Goal: Information Seeking & Learning: Learn about a topic

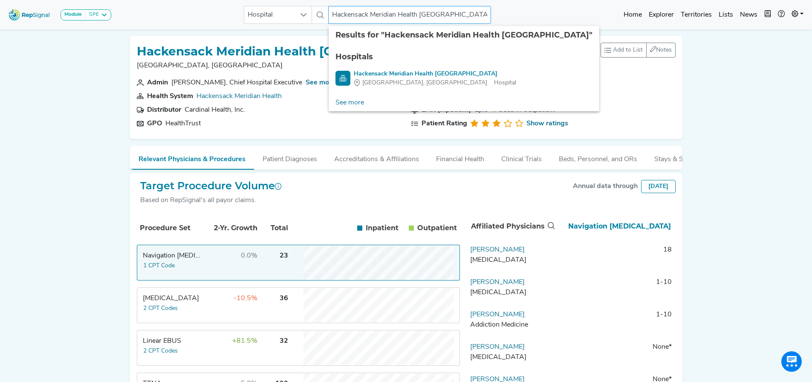
click at [335, 15] on input "Hackensack Meridian Health Jersey Shore University Medical Center" at bounding box center [409, 15] width 163 height 18
drag, startPoint x: 340, startPoint y: 17, endPoint x: 630, endPoint y: 21, distance: 290.7
click at [627, 13] on div "Module SPE Bronchoscopy Disposable Bronchoscope SBRT SPE TTNA Thoracic Surgery …" at bounding box center [406, 14] width 812 height 23
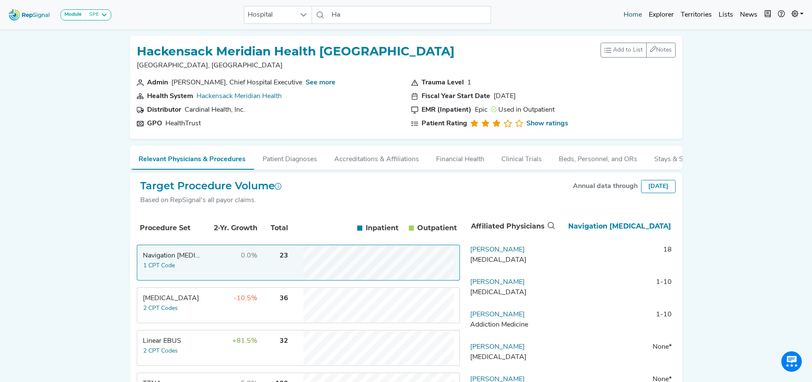
scroll to position [0, 0]
type input "H"
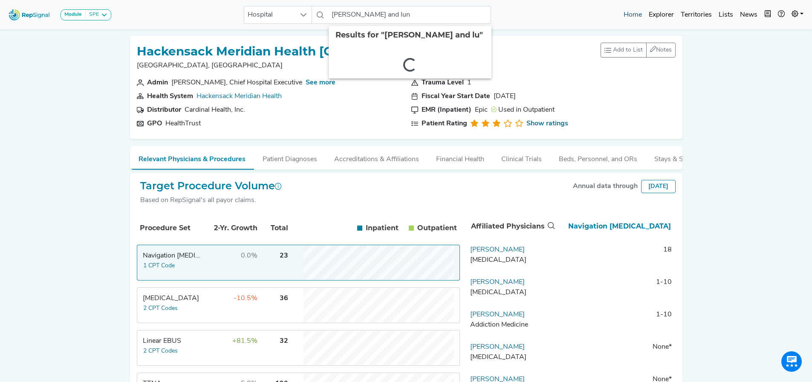
type input "deborah heart and lung"
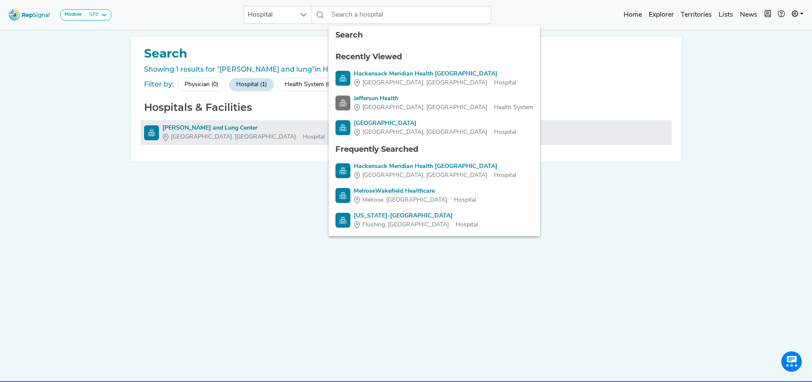
click at [243, 129] on div "Deborah Heart and Lung Center" at bounding box center [243, 128] width 162 height 9
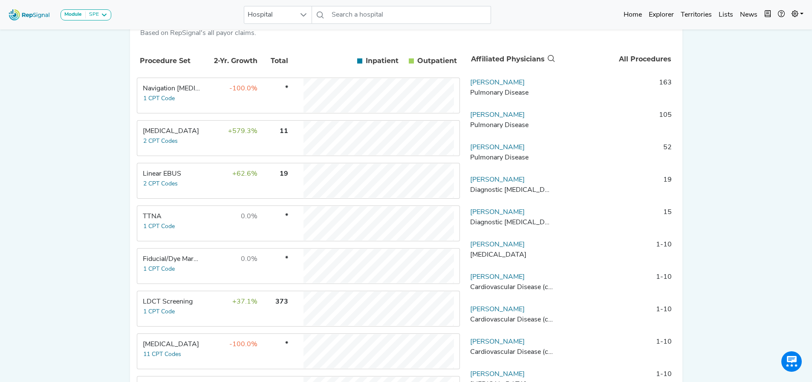
scroll to position [180, 0]
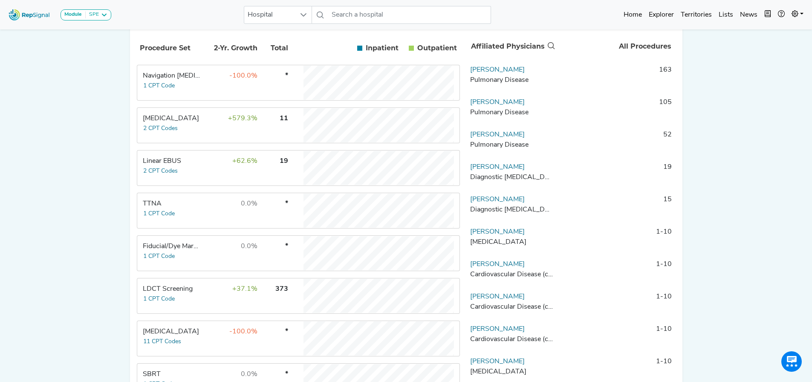
click at [211, 167] on td "+62.6%" at bounding box center [229, 168] width 55 height 34
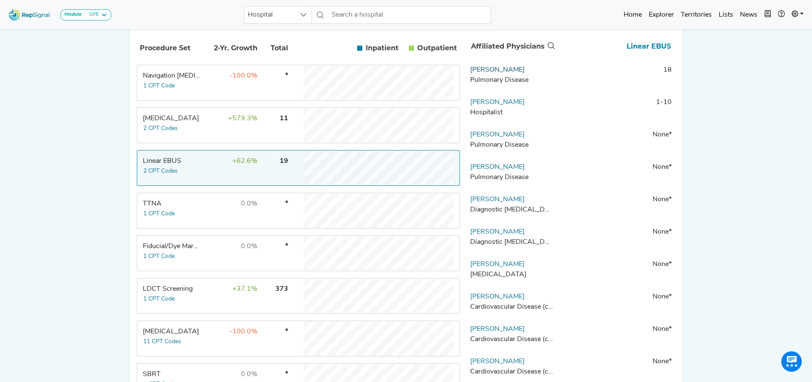
click at [477, 73] on link "Zeeshan Khan" at bounding box center [497, 69] width 55 height 7
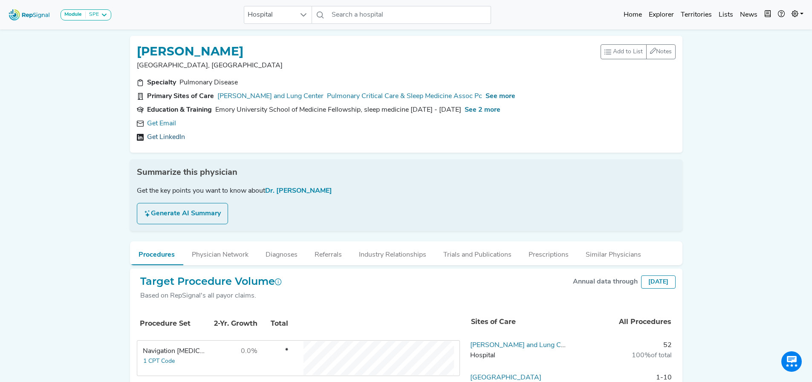
click at [167, 133] on link "Get LinkedIn" at bounding box center [166, 137] width 38 height 10
drag, startPoint x: 257, startPoint y: 119, endPoint x: 159, endPoint y: 122, distance: 98.9
click at [154, 122] on div "zkhan@stmaryhealthcare.org" at bounding box center [406, 123] width 539 height 10
drag, startPoint x: 159, startPoint y: 122, endPoint x: 118, endPoint y: 121, distance: 40.1
click at [107, 124] on div "Module SPE Bronchoscopy Disposable Bronchoscope SBRT SPE TTNA Thoracic Surgery …" at bounding box center [406, 371] width 812 height 742
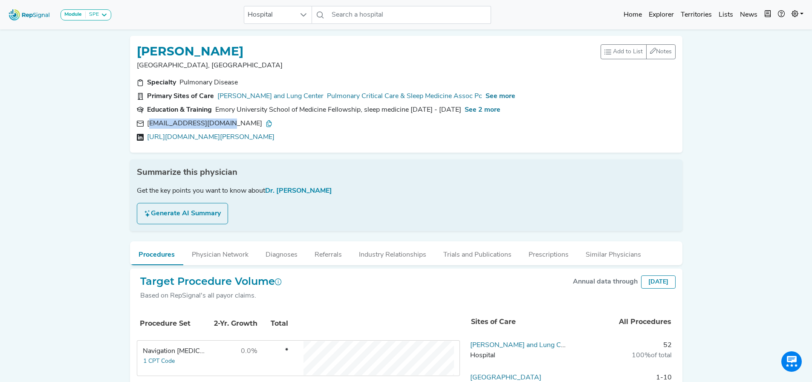
drag, startPoint x: 149, startPoint y: 121, endPoint x: 225, endPoint y: 123, distance: 76.3
click at [225, 123] on div "zkhan@stmaryhealthcare.org" at bounding box center [209, 123] width 125 height 10
drag, startPoint x: 253, startPoint y: 122, endPoint x: 136, endPoint y: 124, distance: 116.4
click at [137, 124] on div "zkhan@stmaryhealthcare.org" at bounding box center [406, 123] width 539 height 10
copy div "zkhan@stmaryhealthcare.org"
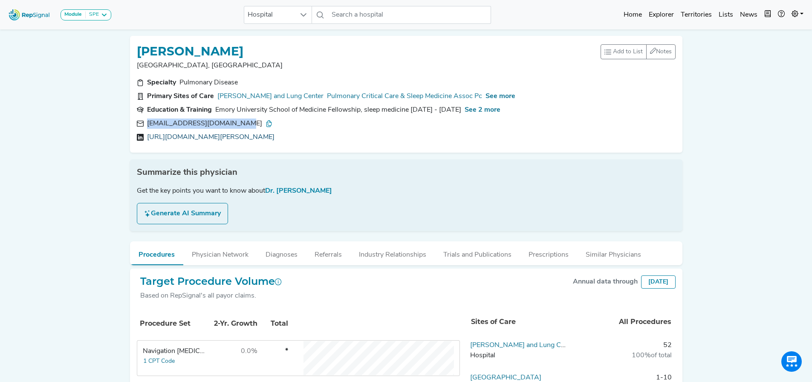
click at [169, 138] on link "https://linkedin.com/in/zeeshan-khan-do-fccp-050675a4" at bounding box center [210, 137] width 127 height 10
click at [262, 95] on link "Deborah Heart and Lung Center" at bounding box center [270, 96] width 106 height 10
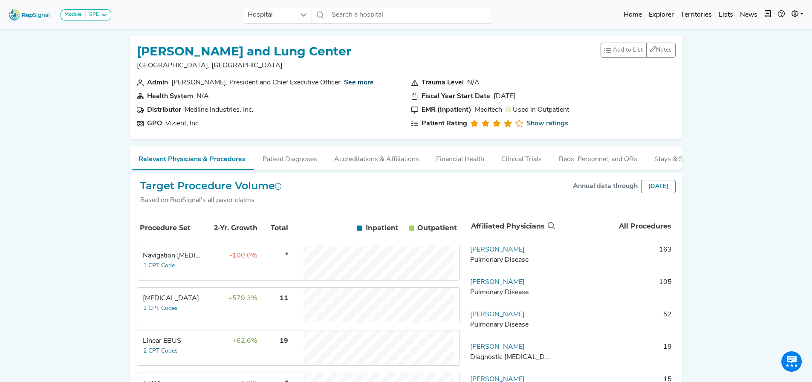
click at [361, 80] on link "See more" at bounding box center [359, 82] width 30 height 7
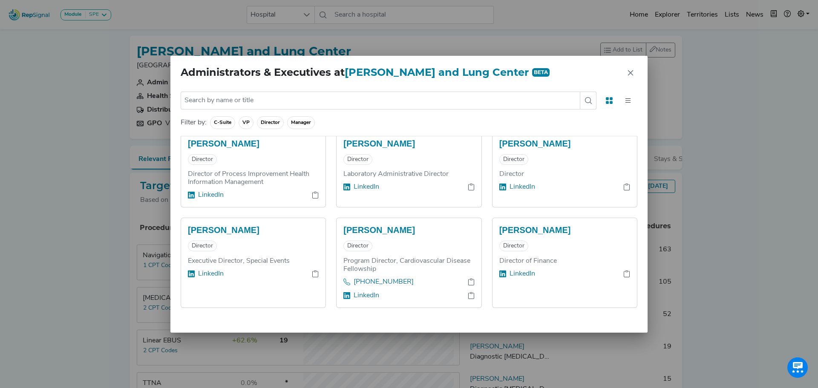
scroll to position [786, 0]
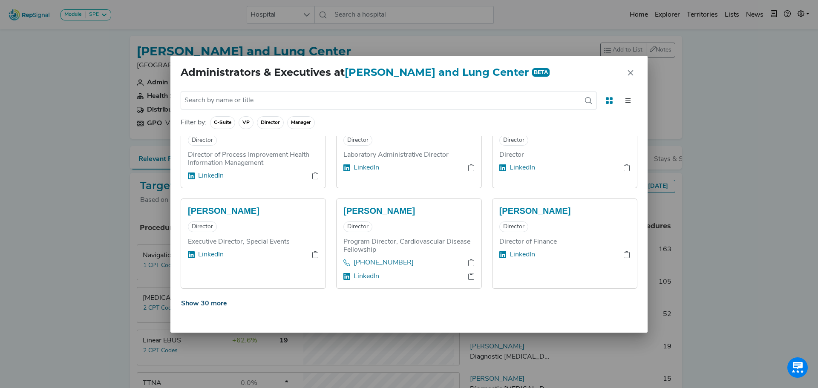
click at [214, 297] on button "Show 30 more" at bounding box center [204, 304] width 47 height 16
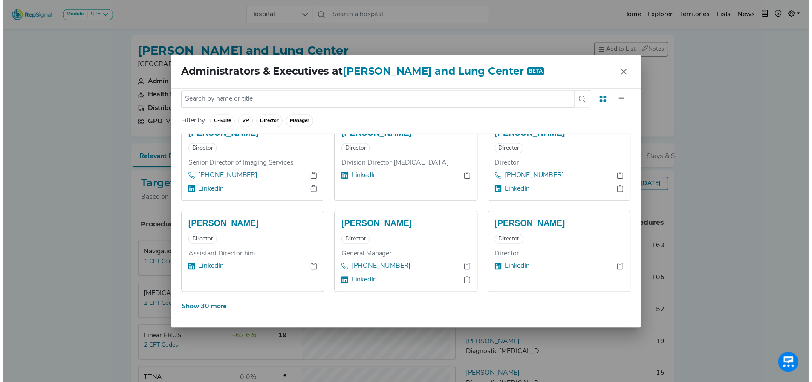
scroll to position [1686, 0]
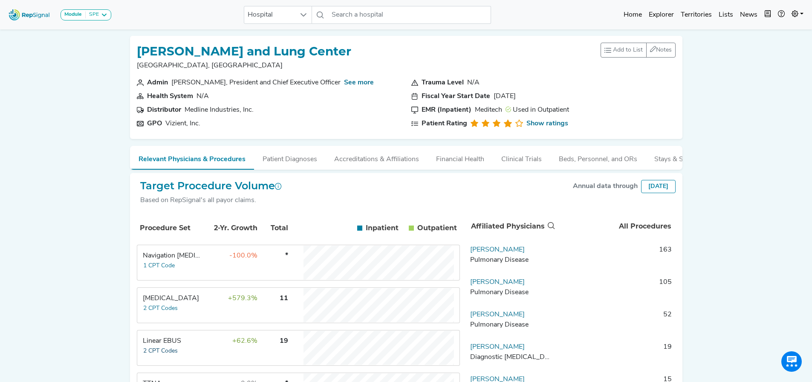
click at [174, 353] on button "2 CPT Codes" at bounding box center [160, 351] width 35 height 10
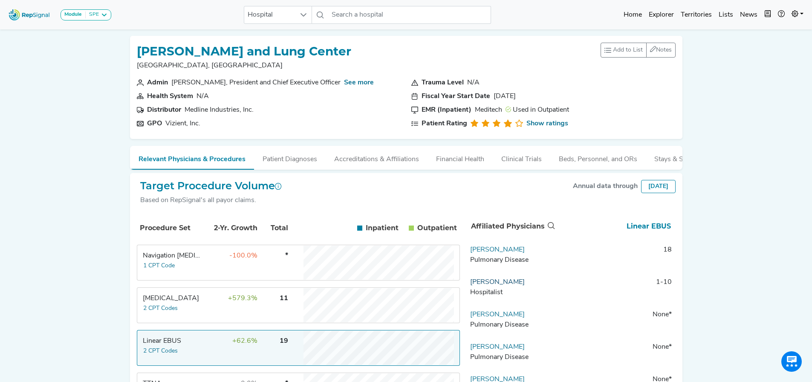
click at [503, 286] on link "Alexander Poulathas" at bounding box center [497, 282] width 55 height 7
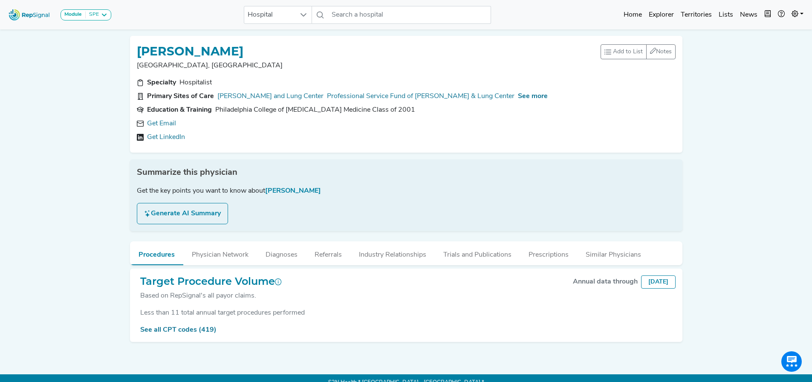
click at [167, 130] on div "Get Email Get LinkedIn" at bounding box center [406, 130] width 539 height 24
click at [163, 141] on link "Get LinkedIn" at bounding box center [166, 137] width 38 height 10
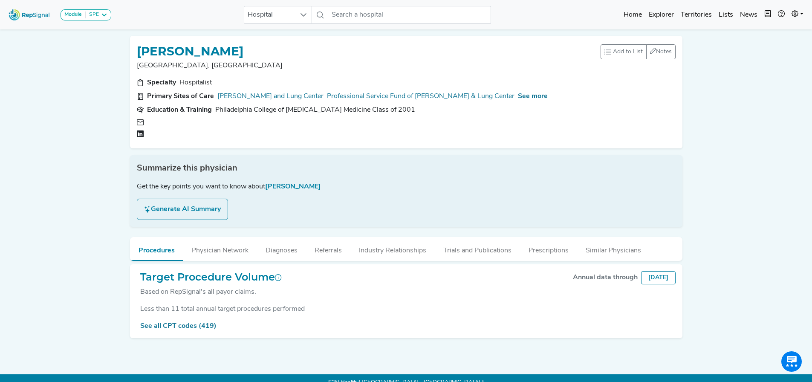
click at [163, 136] on div at bounding box center [211, 134] width 123 height 8
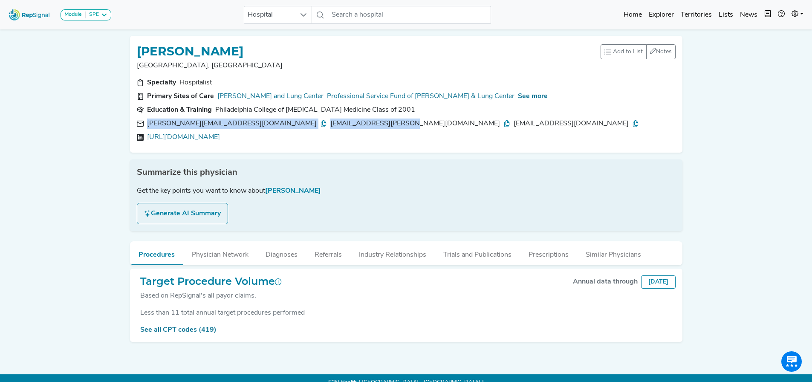
drag, startPoint x: 324, startPoint y: 122, endPoint x: 147, endPoint y: 126, distance: 176.9
click at [147, 126] on div "alex-p@demanddeborah.org poulathasa@deborah.org poulathas@comcast.net" at bounding box center [394, 123] width 495 height 10
copy div "alex-p@demanddeborah.org poulathasa@deborah.org"
click at [186, 138] on link "https://linkedin.com/in/alex-poulathas-4256902a" at bounding box center [183, 137] width 73 height 10
click at [280, 92] on link "Deborah Heart and Lung Center" at bounding box center [270, 96] width 106 height 10
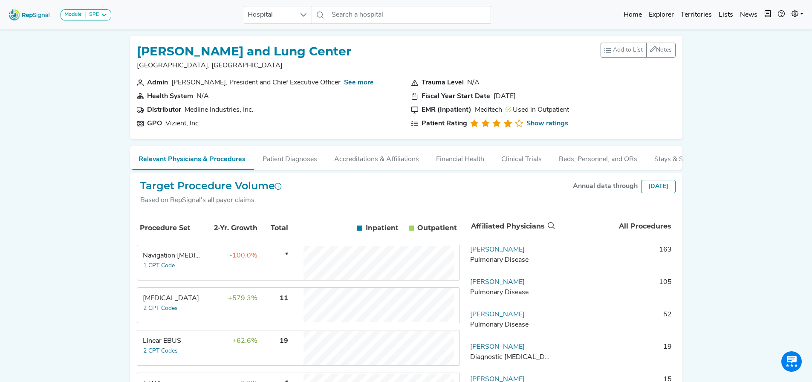
click at [193, 353] on td "Linear EBUS 2 CPT Codes" at bounding box center [170, 348] width 64 height 34
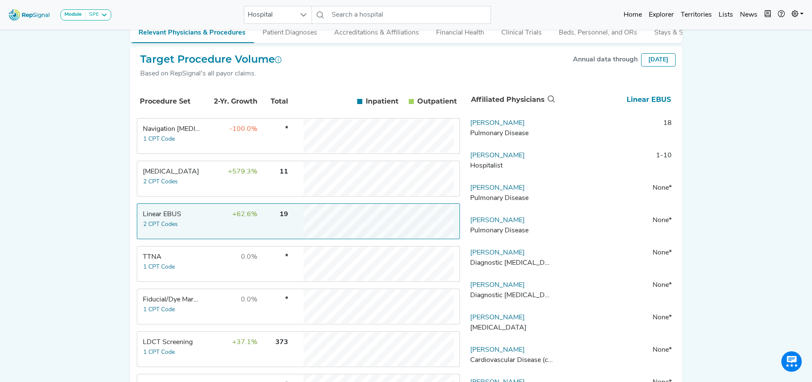
scroll to position [161, 0]
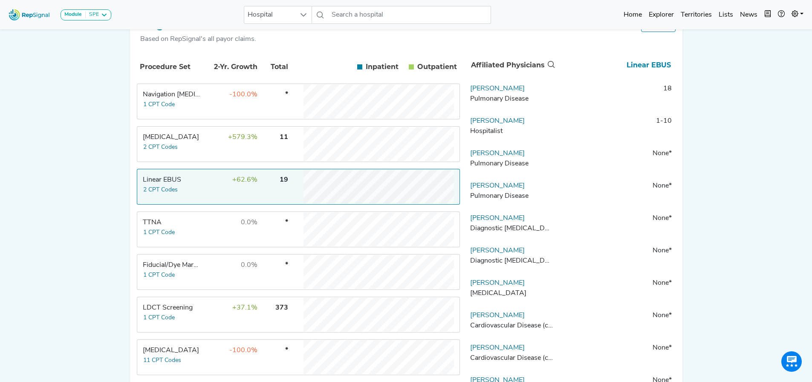
click at [207, 105] on td "-100.0%" at bounding box center [229, 101] width 55 height 34
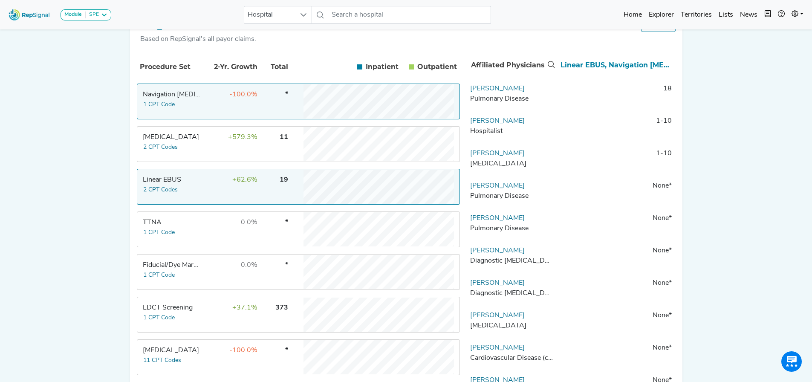
click at [212, 191] on td "+62.6%" at bounding box center [229, 187] width 55 height 34
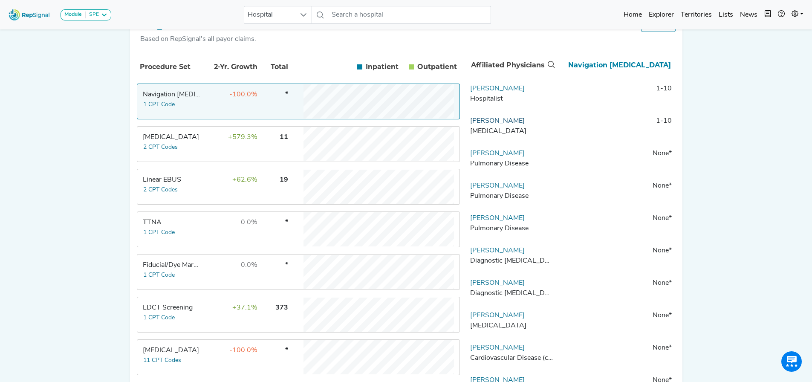
click at [503, 124] on link "Joseph Costic" at bounding box center [497, 121] width 55 height 7
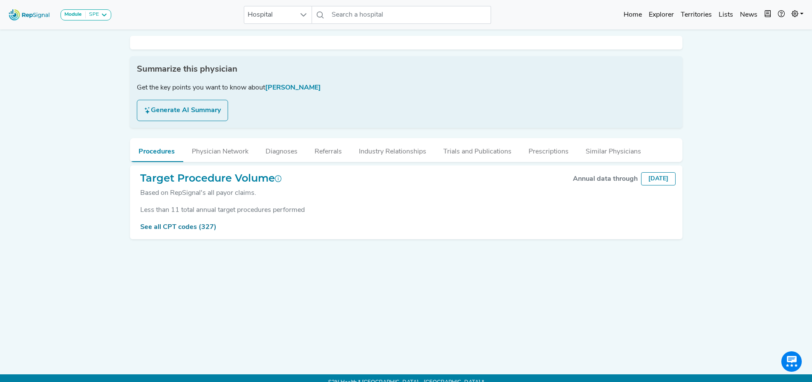
click at [754, 68] on div "Module SPE Bronchoscopy Disposable Bronchoscope SBRT SPE TTNA Thoracic Surgery …" at bounding box center [406, 195] width 812 height 391
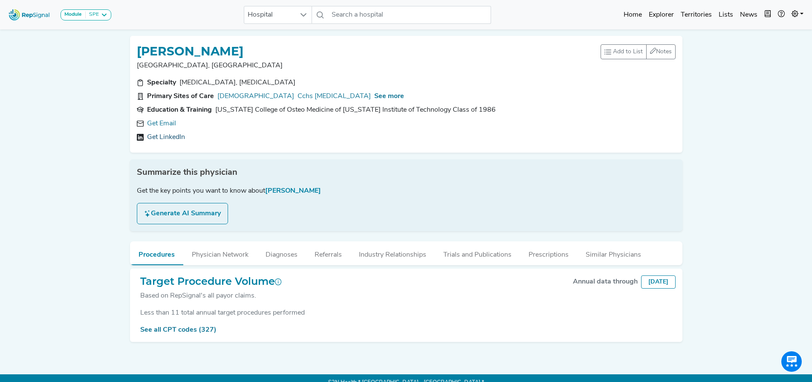
click at [168, 133] on link "Get LinkedIn" at bounding box center [166, 137] width 38 height 10
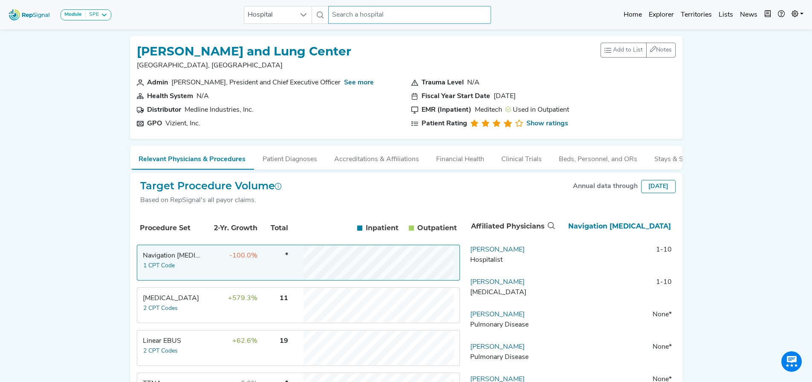
click at [344, 13] on input "text" at bounding box center [409, 15] width 163 height 18
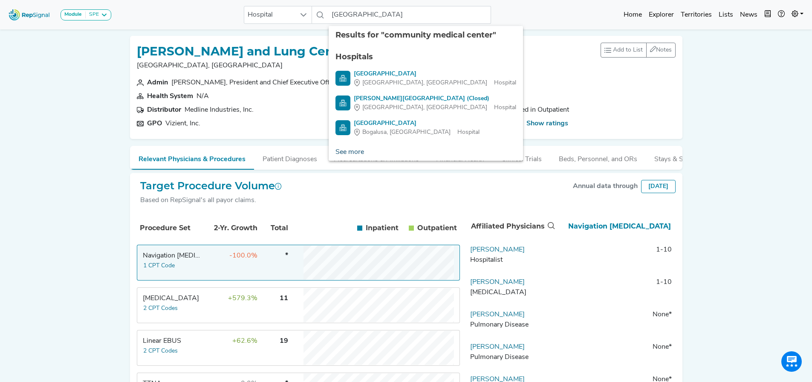
click at [344, 153] on link "See more" at bounding box center [350, 152] width 42 height 17
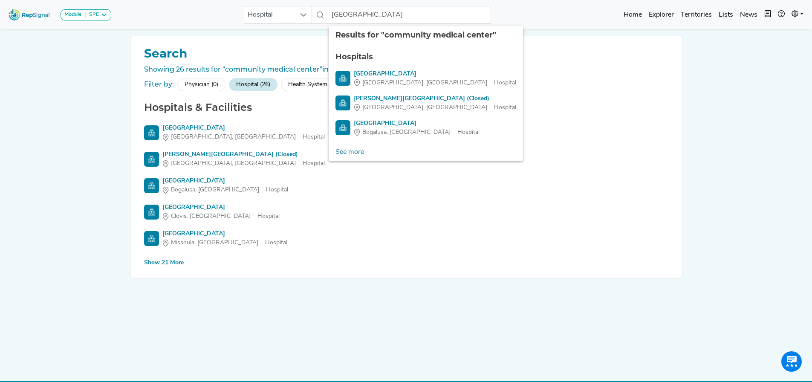
click at [172, 259] on div "Show 21 More" at bounding box center [164, 262] width 40 height 9
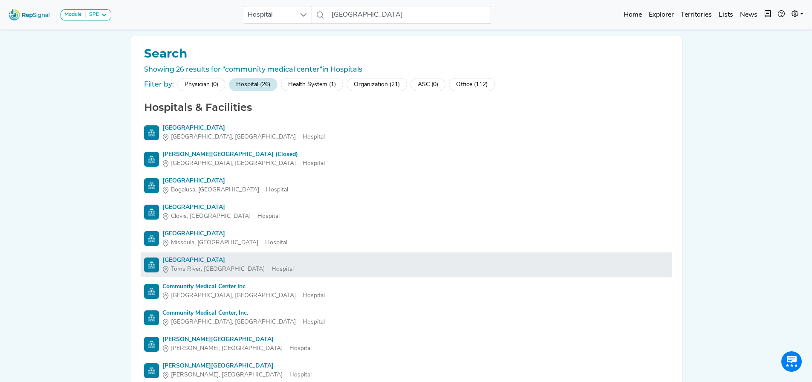
click at [226, 267] on div "Toms River, NJ Hospital" at bounding box center [227, 269] width 131 height 9
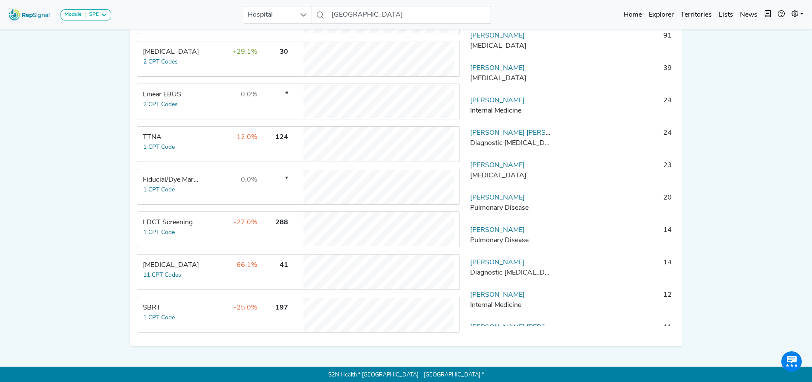
scroll to position [254, 0]
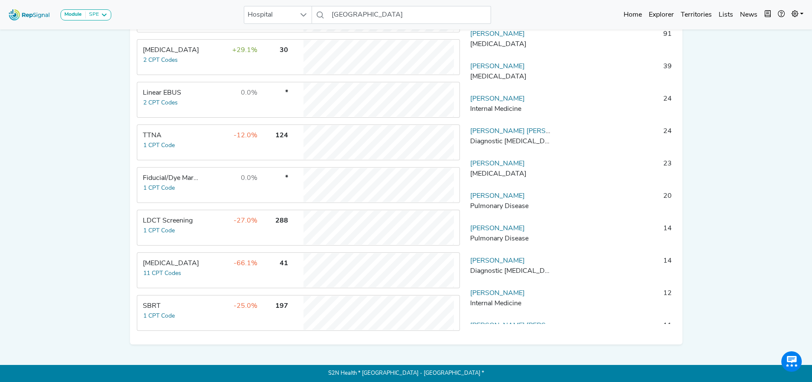
click at [193, 274] on td "Thoracic Surgery 11 CPT Codes" at bounding box center [170, 270] width 64 height 34
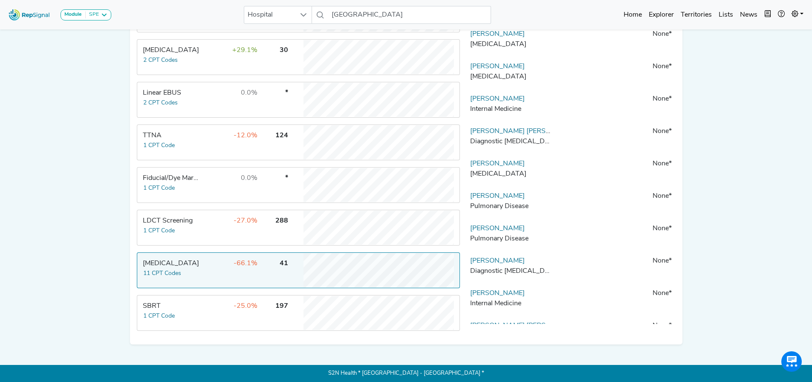
scroll to position [0, 0]
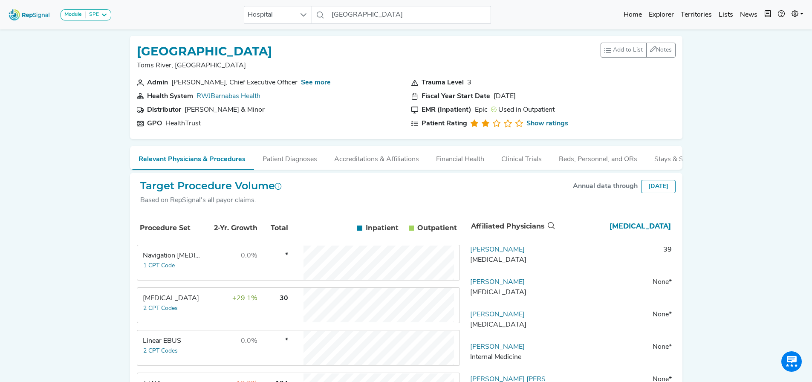
click at [182, 346] on div "Linear EBUS" at bounding box center [172, 341] width 58 height 10
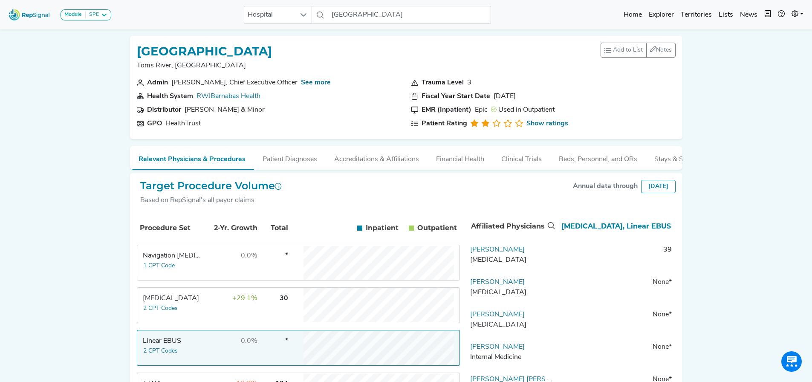
click at [479, 251] on td "Peter Scalia Thoracic Surgery" at bounding box center [512, 258] width 90 height 26
click at [206, 269] on td "0.0%" at bounding box center [229, 262] width 55 height 34
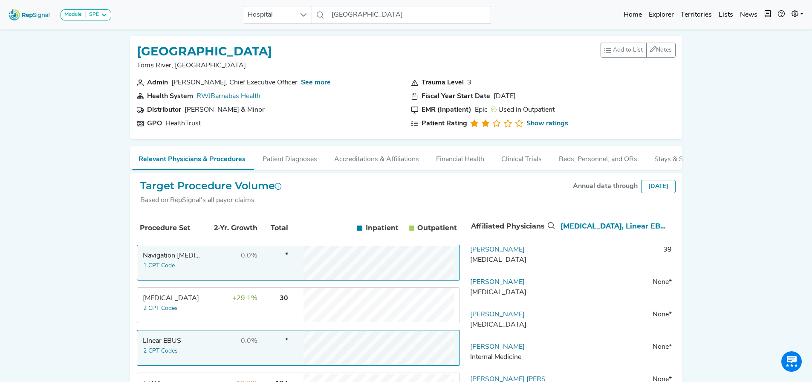
drag, startPoint x: 28, startPoint y: 190, endPoint x: 34, endPoint y: 191, distance: 5.6
click at [28, 190] on div "Module SPE Bronchoscopy Disposable Bronchoscope SBRT SPE TTNA Thoracic Surgery …" at bounding box center [406, 315] width 812 height 630
click at [174, 303] on div "[MEDICAL_DATA]" at bounding box center [172, 298] width 58 height 10
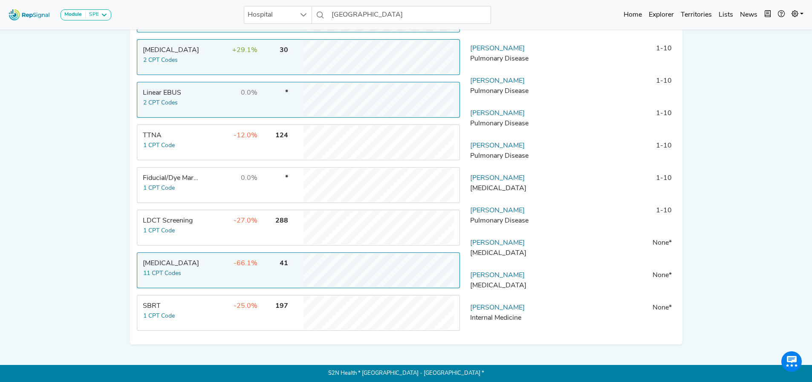
scroll to position [119, 0]
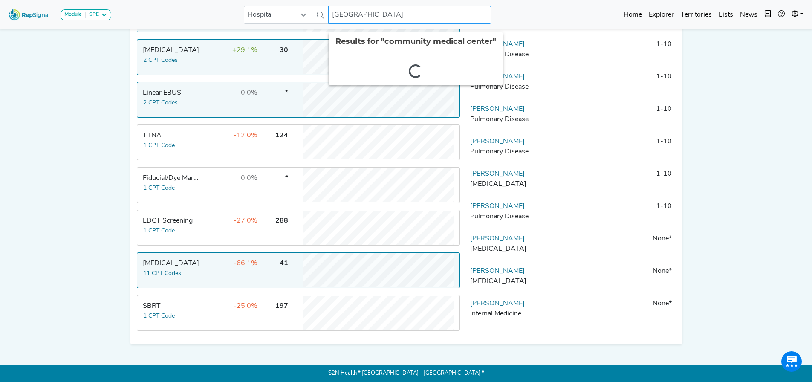
drag, startPoint x: 335, startPoint y: 15, endPoint x: 451, endPoint y: 0, distance: 117.8
click at [451, 0] on nav "Module SPE Bronchoscopy Disposable Bronchoscope SBRT SPE TTNA Thoracic Surgery …" at bounding box center [406, 14] width 812 height 29
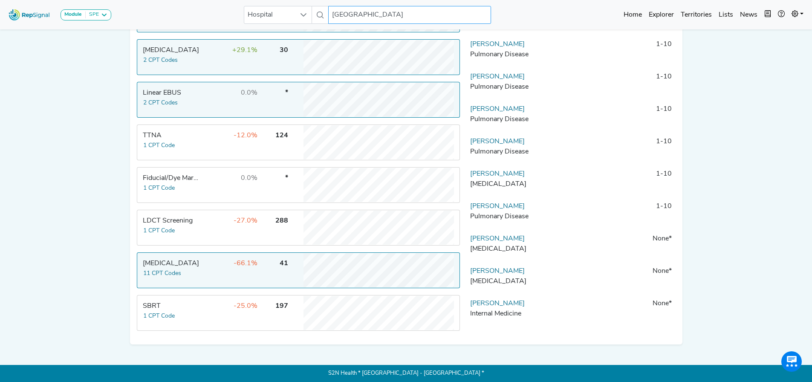
type input "c"
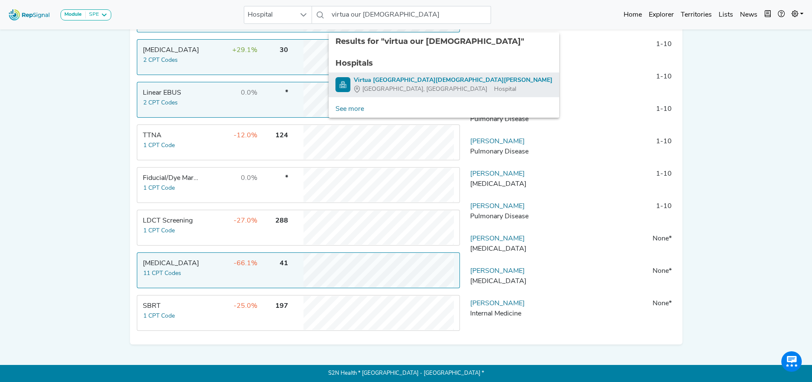
click at [433, 76] on div "Virtua Our Lady of Lourdes Hospital" at bounding box center [453, 80] width 199 height 9
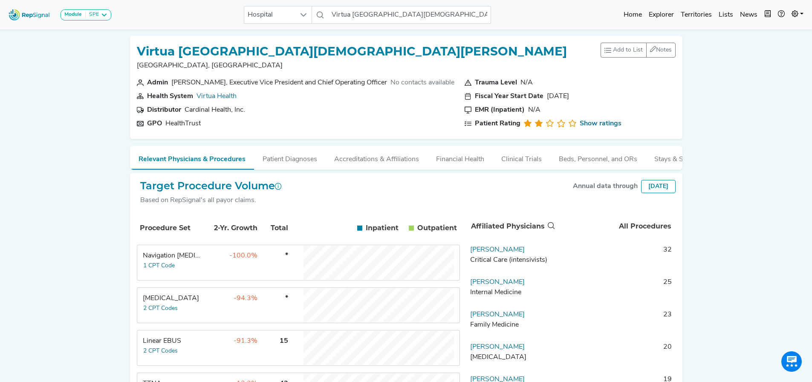
click at [199, 261] on div "Navigation [MEDICAL_DATA]" at bounding box center [172, 256] width 58 height 10
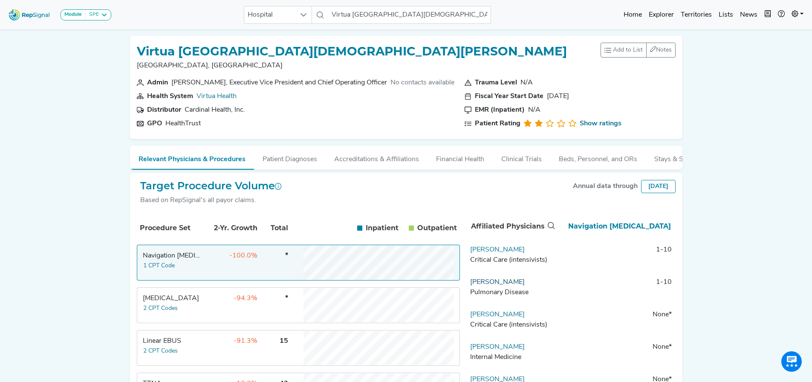
click at [508, 286] on link "Thomas Nugent" at bounding box center [497, 282] width 55 height 7
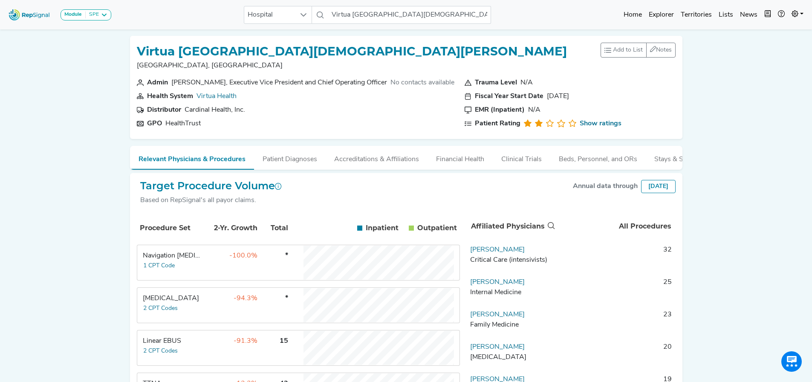
click at [182, 268] on td "Navigation Bronchoscopy 1 CPT Code" at bounding box center [170, 262] width 64 height 34
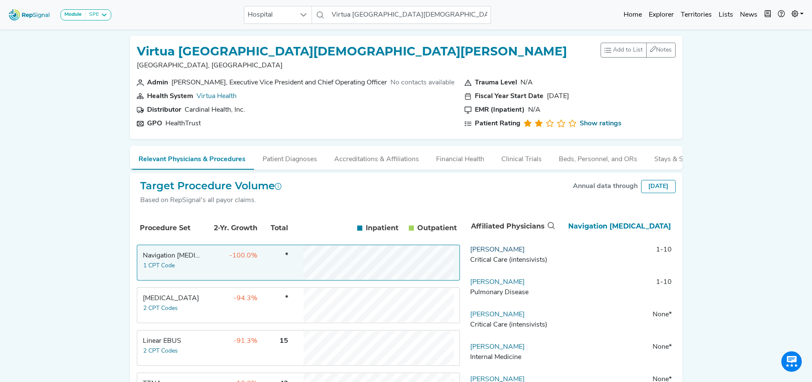
click at [503, 253] on link "Antonio Velasco" at bounding box center [497, 249] width 55 height 7
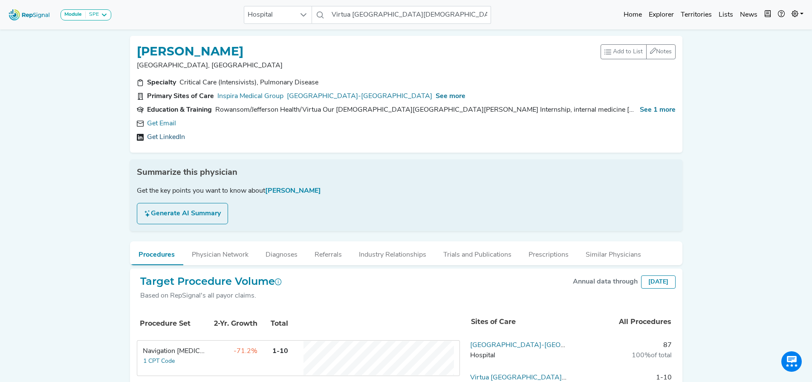
click at [170, 133] on link "Get LinkedIn" at bounding box center [166, 137] width 38 height 10
drag, startPoint x: 265, startPoint y: 49, endPoint x: 134, endPoint y: 54, distance: 130.5
click at [134, 54] on div "ANTONIO VELASCO Mullica Hill, NJ Add to List Recent Lists: Starred Physicians C…" at bounding box center [406, 94] width 552 height 117
copy h1 "ANTONIO VELASCO"
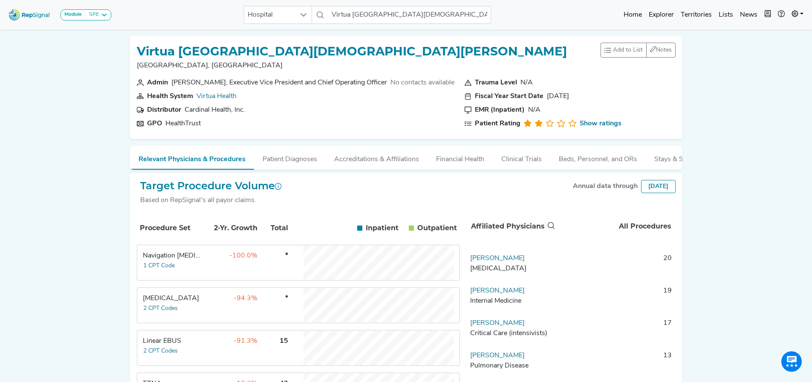
scroll to position [93, 0]
click at [197, 346] on div "Linear EBUS" at bounding box center [172, 341] width 58 height 10
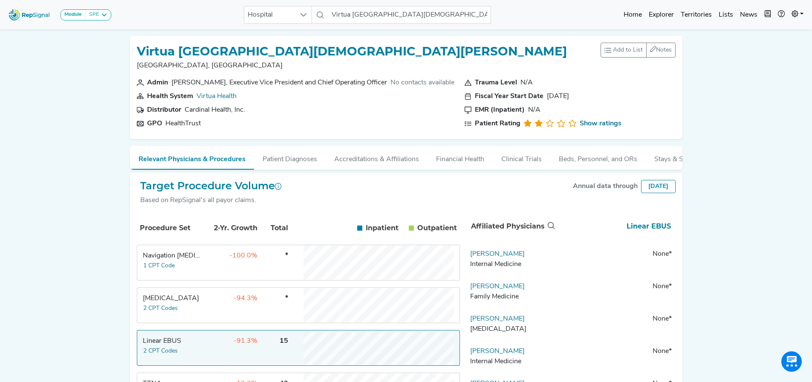
scroll to position [0, 0]
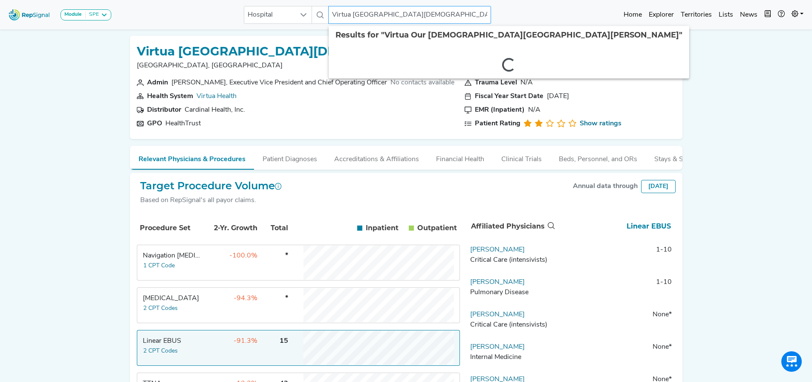
drag, startPoint x: 334, startPoint y: 14, endPoint x: 570, endPoint y: 9, distance: 236.2
click at [570, 9] on div "Module SPE Bronchoscopy Disposable Bronchoscope SBRT SPE TTNA Thoracic Surgery …" at bounding box center [406, 14] width 812 height 23
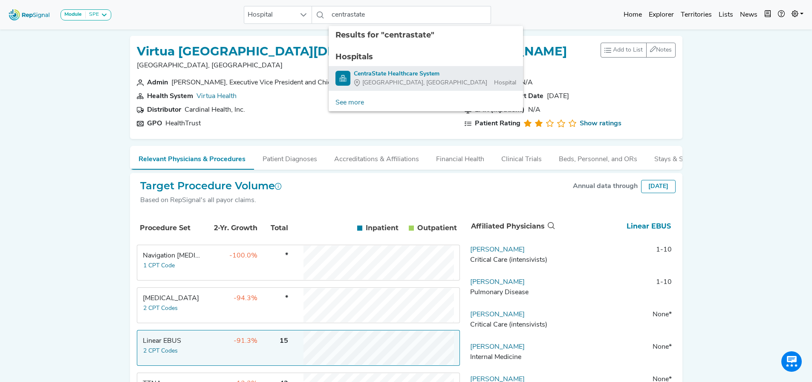
click at [408, 74] on div "CentraState Healthcare System" at bounding box center [435, 73] width 162 height 9
type input "CentraState Healthcare System"
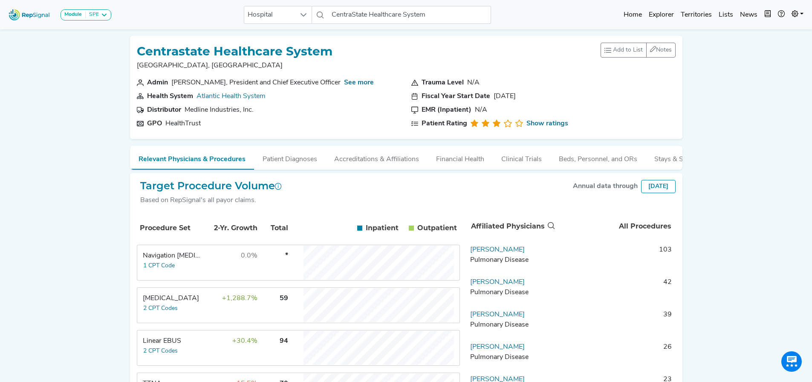
click at [216, 358] on td "+30.4%" at bounding box center [229, 348] width 55 height 34
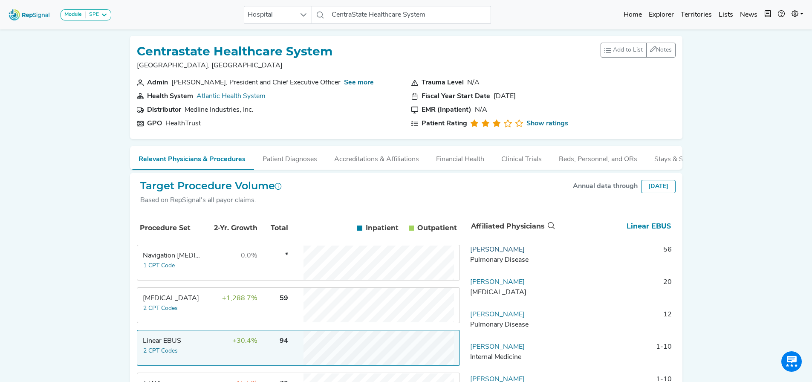
click at [499, 253] on link "Rajagopalan Rengan" at bounding box center [497, 249] width 55 height 7
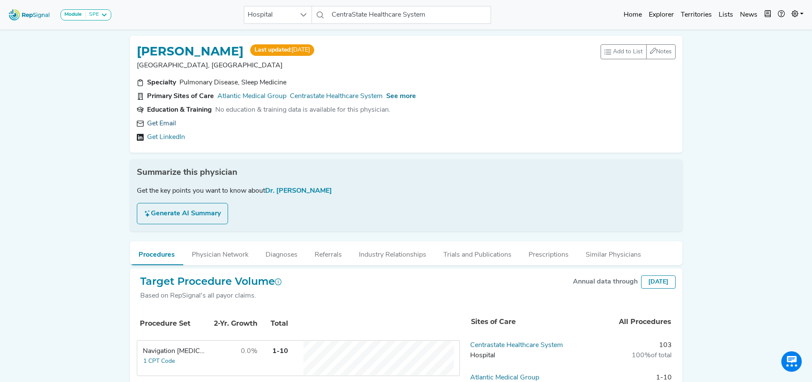
click at [164, 123] on link "Get Email" at bounding box center [161, 123] width 29 height 10
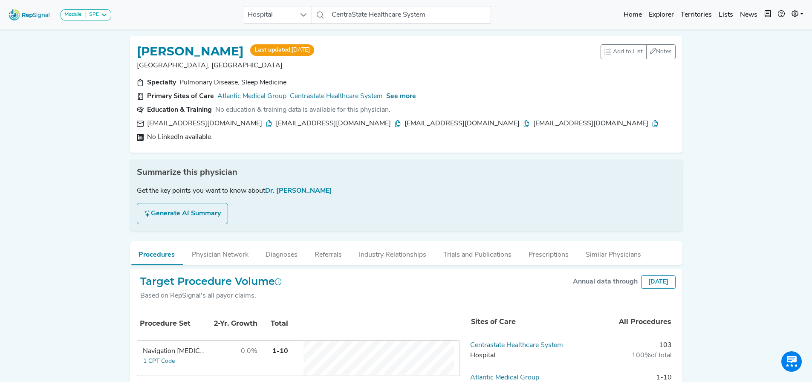
drag, startPoint x: 136, startPoint y: 50, endPoint x: 288, endPoint y: 47, distance: 151.8
click at [288, 47] on div "RAJAGOPALAN RENGAN Last updated: Mon, 21 Jul 2025 Monmouth Junction, NJ Add to …" at bounding box center [406, 94] width 552 height 117
copy h1 "RAJAGOPALAN RENGAN"
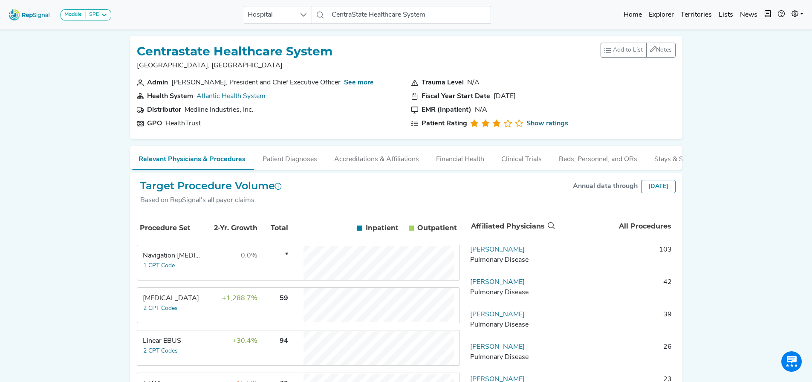
click at [257, 92] on div "Atlantic Health System" at bounding box center [230, 96] width 69 height 10
click at [251, 98] on link "Atlantic Health System" at bounding box center [230, 96] width 69 height 7
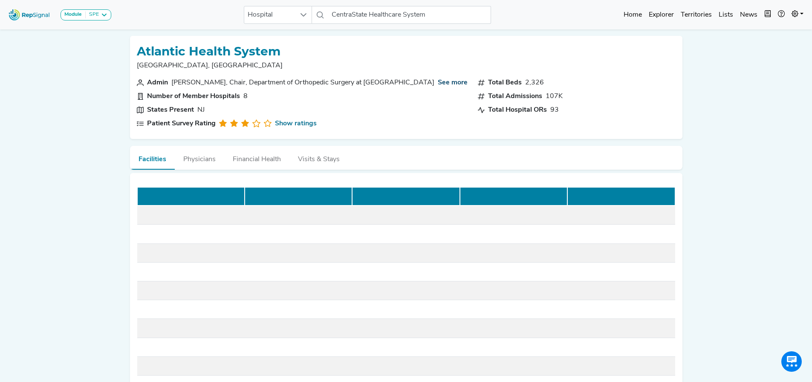
click at [444, 81] on link "See more" at bounding box center [453, 83] width 30 height 10
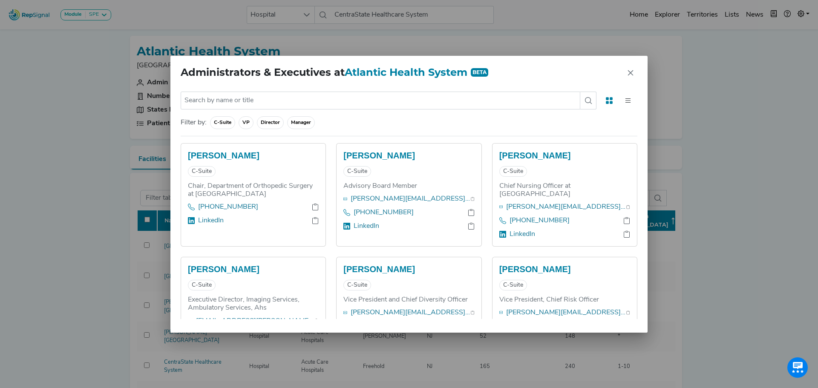
click at [31, 132] on div "Administrators & Executives at Atlantic Health System BETA No results found Fil…" at bounding box center [409, 194] width 818 height 388
click at [636, 75] on button "Close" at bounding box center [631, 73] width 14 height 14
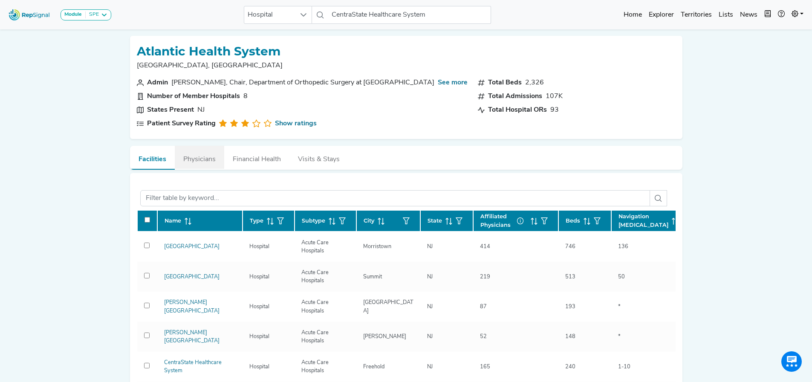
click at [203, 157] on button "Physicians" at bounding box center [199, 157] width 49 height 23
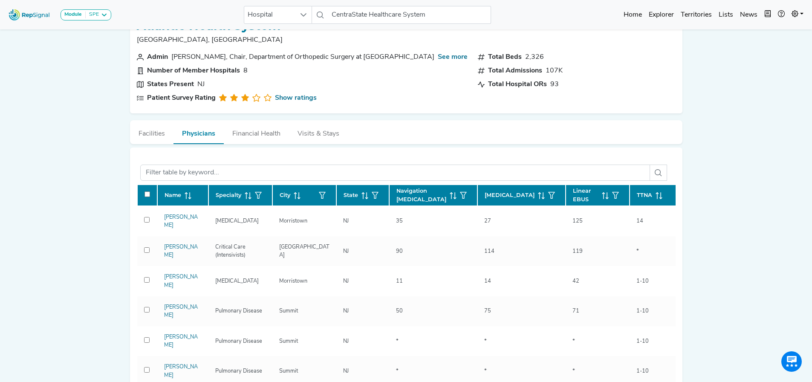
scroll to position [34, 0]
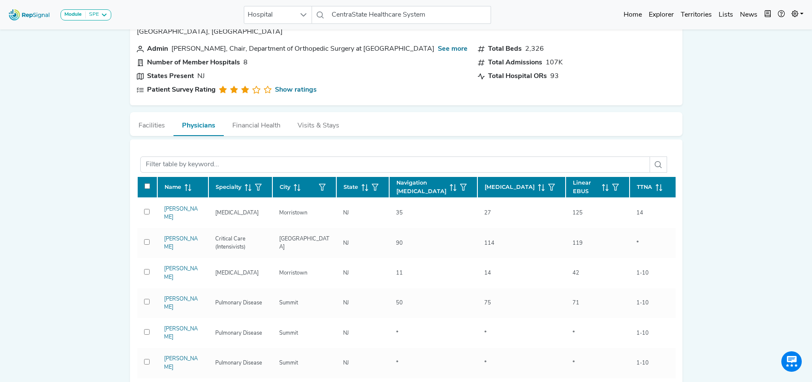
click at [575, 184] on span "Linear EBUS" at bounding box center [586, 187] width 26 height 16
click at [92, 256] on div "Module SPE Bronchoscopy Disposable Bronchoscope SBRT SPE TTNA Thoracic Surgery …" at bounding box center [406, 347] width 812 height 762
click at [77, 251] on div "Module SPE Bronchoscopy Disposable Bronchoscope SBRT SPE TTNA Thoracic Surgery …" at bounding box center [406, 347] width 812 height 762
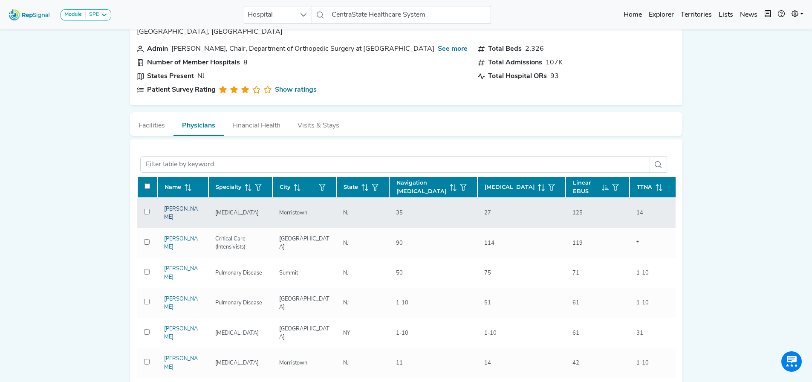
click at [165, 216] on link "Mark Widmann" at bounding box center [181, 213] width 34 height 14
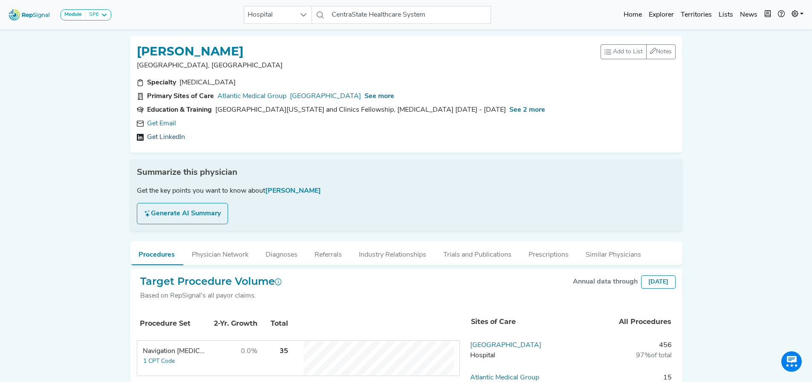
click at [168, 138] on link "Get LinkedIn" at bounding box center [166, 137] width 38 height 10
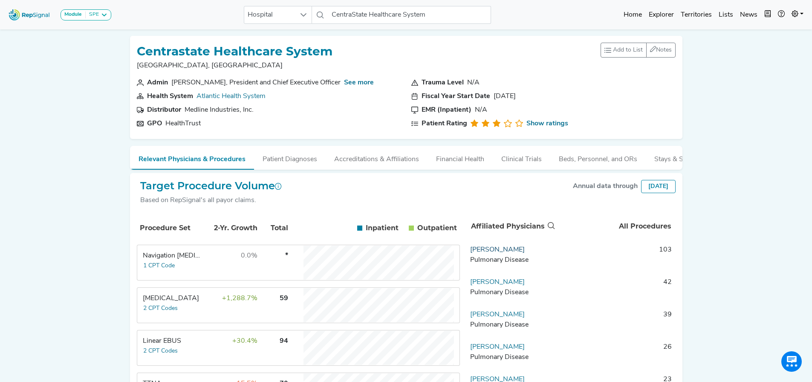
click at [490, 253] on link "Rajagopalan Rengan" at bounding box center [497, 249] width 55 height 7
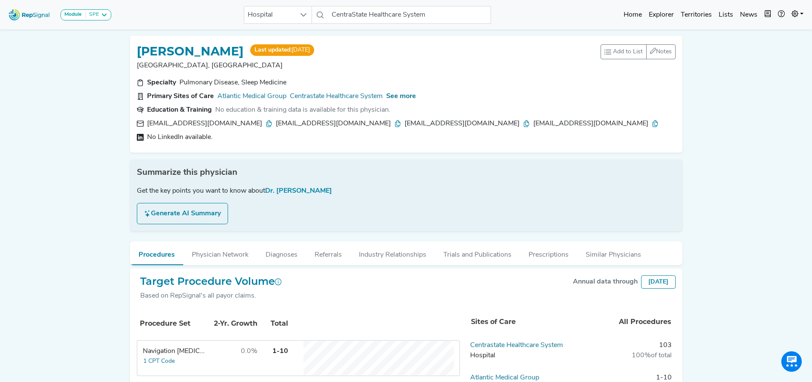
click at [76, 218] on div "Module SPE Bronchoscopy Disposable Bronchoscope SBRT SPE TTNA Thoracic Surgery …" at bounding box center [406, 371] width 812 height 742
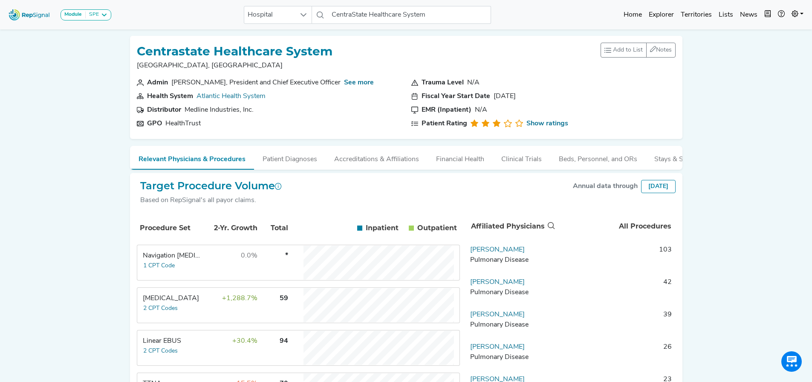
drag, startPoint x: 212, startPoint y: 344, endPoint x: 222, endPoint y: 342, distance: 10.0
click at [212, 344] on td "+30.4%" at bounding box center [229, 348] width 55 height 34
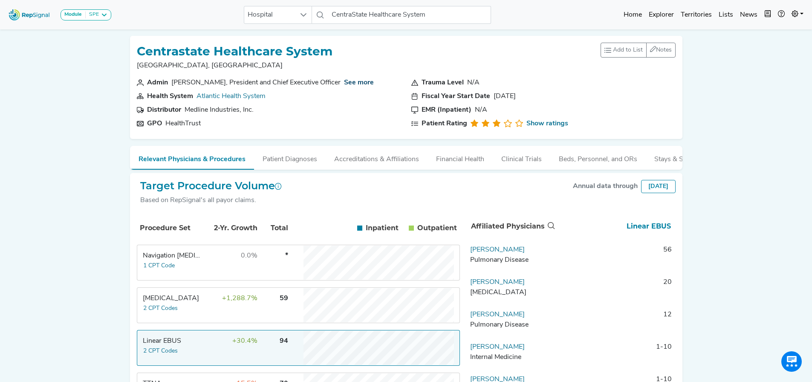
click at [368, 83] on link "See more" at bounding box center [359, 82] width 30 height 7
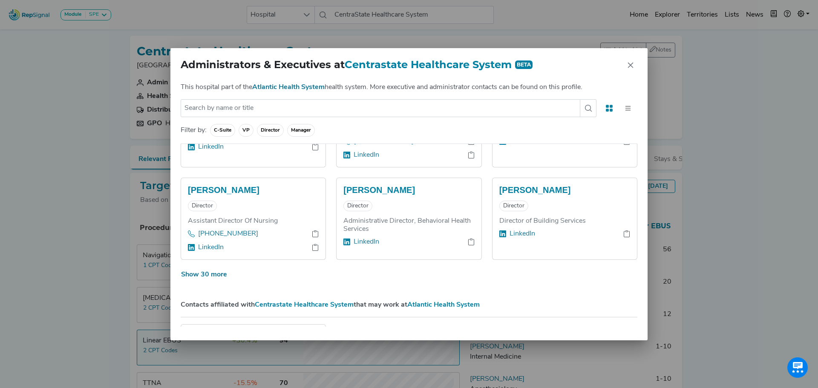
scroll to position [845, 0]
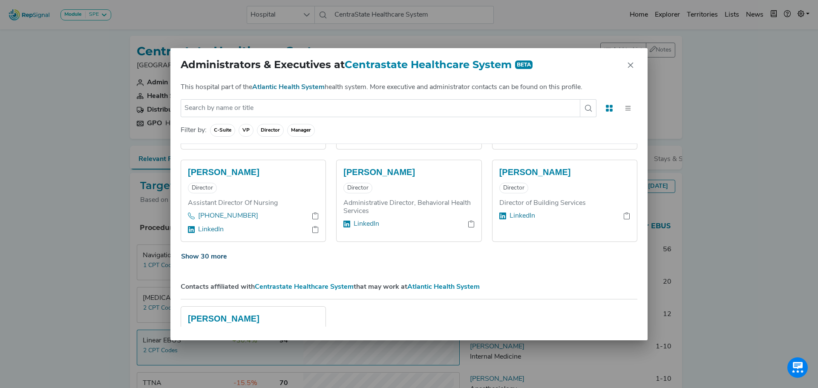
click at [223, 254] on button "Show 30 more" at bounding box center [204, 257] width 47 height 16
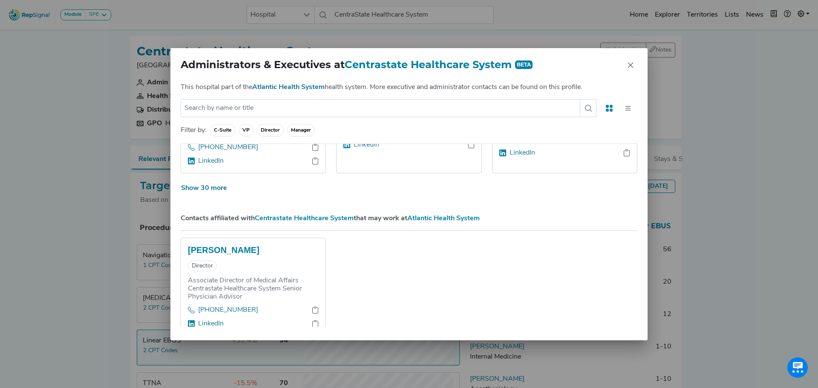
scroll to position [1871, 0]
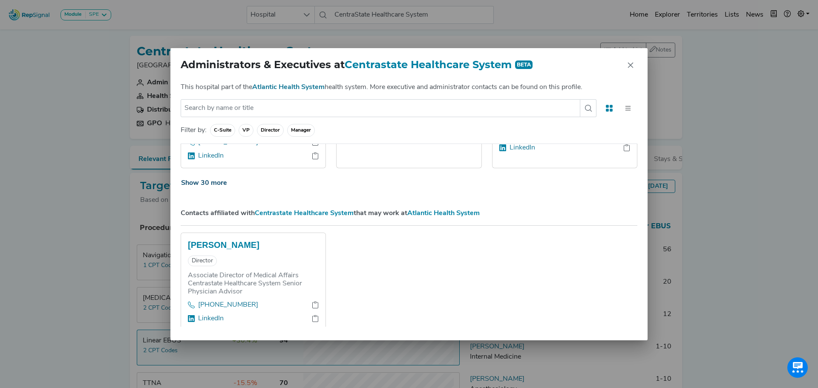
click at [205, 184] on button "Show 30 more" at bounding box center [204, 183] width 47 height 16
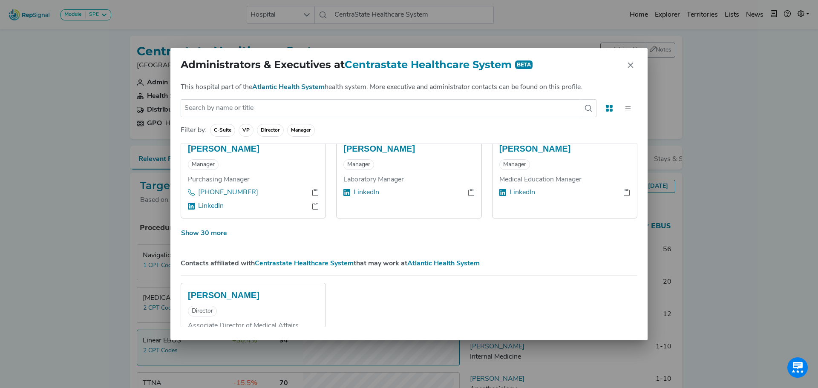
scroll to position [2642, 0]
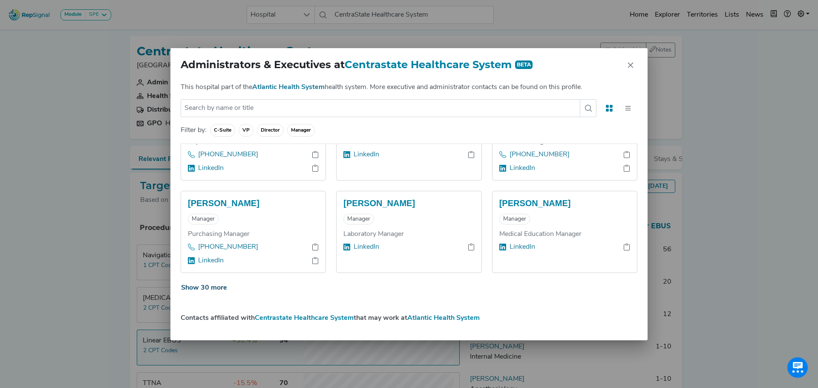
click at [226, 290] on button "Show 30 more" at bounding box center [204, 288] width 47 height 16
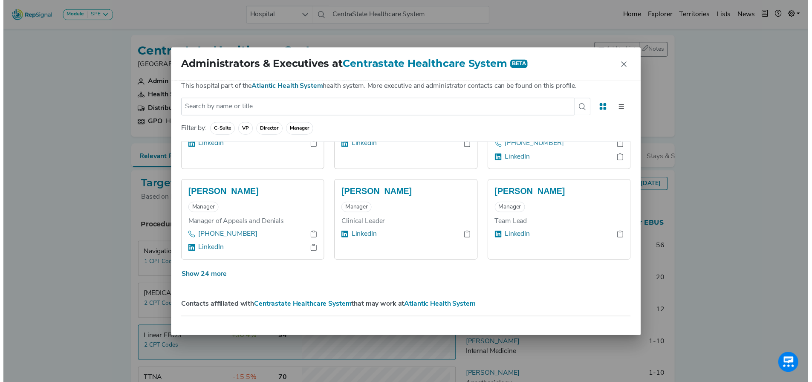
scroll to position [3711, 0]
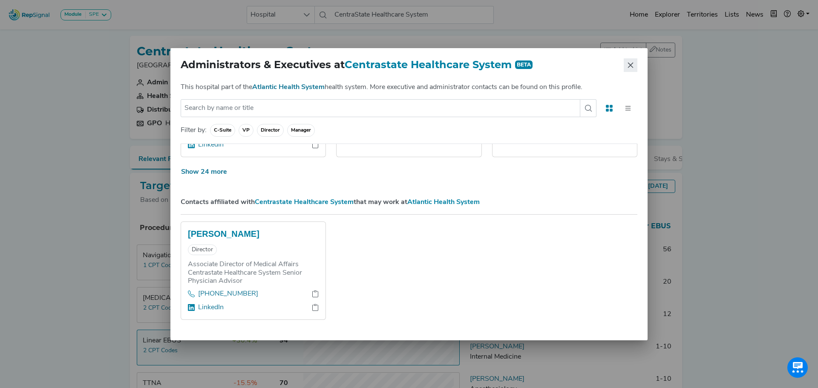
click at [633, 68] on icon "Close" at bounding box center [630, 65] width 7 height 7
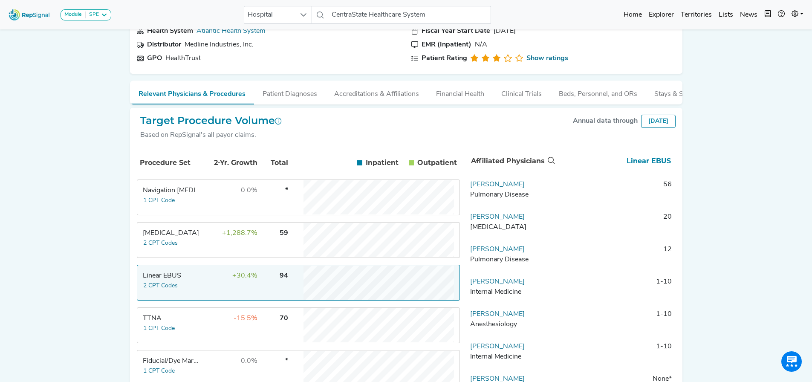
scroll to position [74, 0]
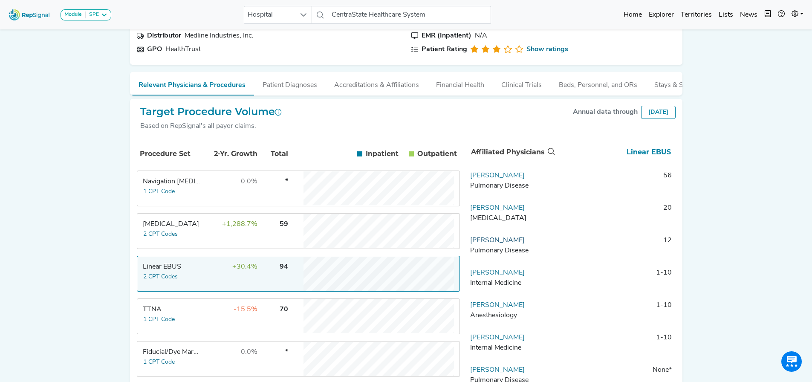
click at [505, 244] on link "Vivek Jayaschandran" at bounding box center [497, 240] width 55 height 7
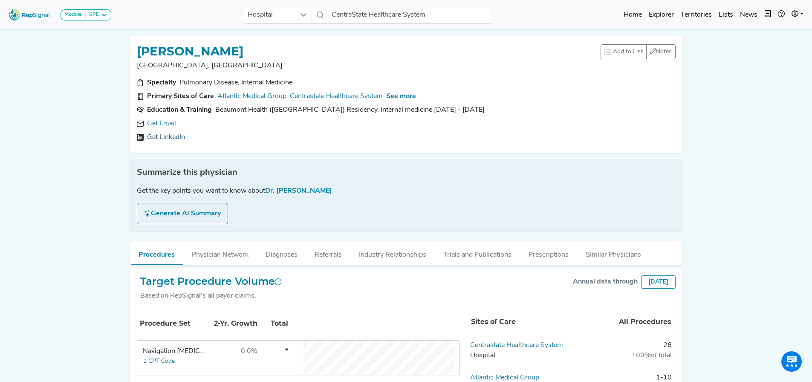
click at [174, 133] on link "Get LinkedIn" at bounding box center [166, 137] width 38 height 10
click at [405, 92] on div "See more" at bounding box center [401, 96] width 30 height 10
click at [405, 96] on span "See more" at bounding box center [401, 96] width 30 height 7
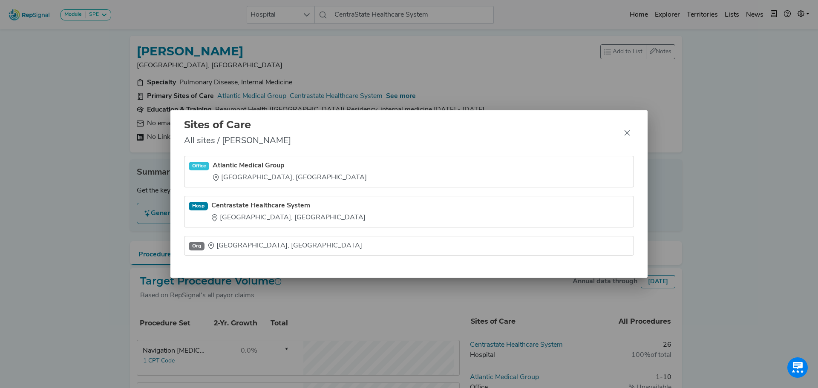
click at [78, 214] on div "Sites of Care All sites / Vivek Jayaschandran Office Atlantic Medical Group Mor…" at bounding box center [409, 194] width 818 height 388
click at [50, 110] on div "Sites of Care All sites / Vivek Jayaschandran Office Atlantic Medical Group Mor…" at bounding box center [409, 194] width 818 height 388
click at [265, 22] on div "Sites of Care All sites / Vivek Jayaschandran Office Atlantic Medical Group Mor…" at bounding box center [409, 194] width 818 height 388
click at [278, 15] on div "Sites of Care All sites / Vivek Jayaschandran Office Atlantic Medical Group Mor…" at bounding box center [409, 194] width 818 height 388
click at [626, 133] on icon "Close" at bounding box center [627, 133] width 7 height 7
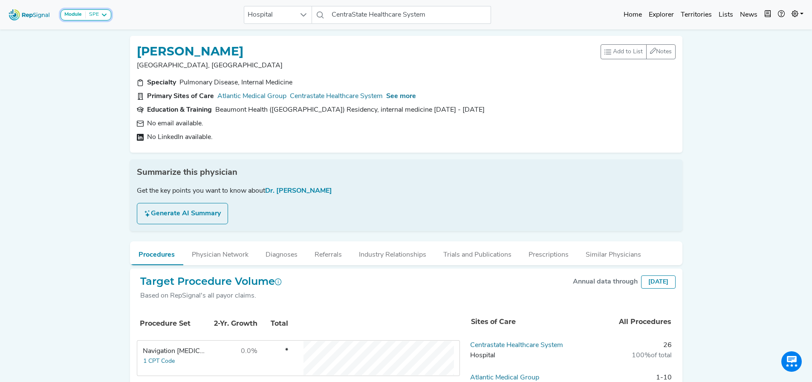
click at [86, 14] on div "SPE" at bounding box center [92, 15] width 13 height 7
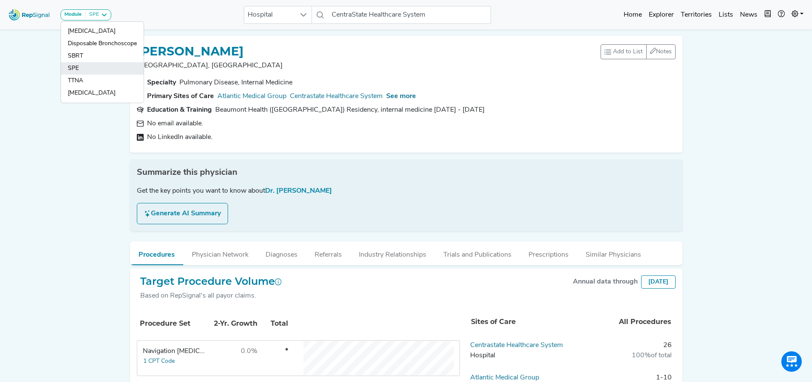
click at [73, 64] on link "SPE" at bounding box center [102, 68] width 83 height 12
click at [286, 14] on span "Hospital" at bounding box center [269, 14] width 51 height 17
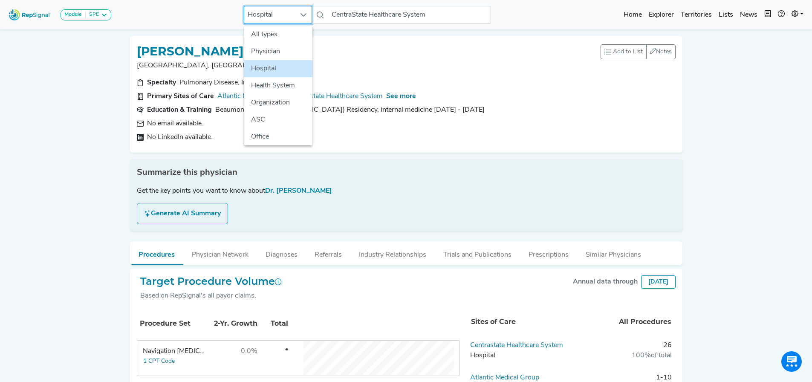
scroll to position [0, 6]
click at [272, 35] on li "All types" at bounding box center [278, 34] width 68 height 17
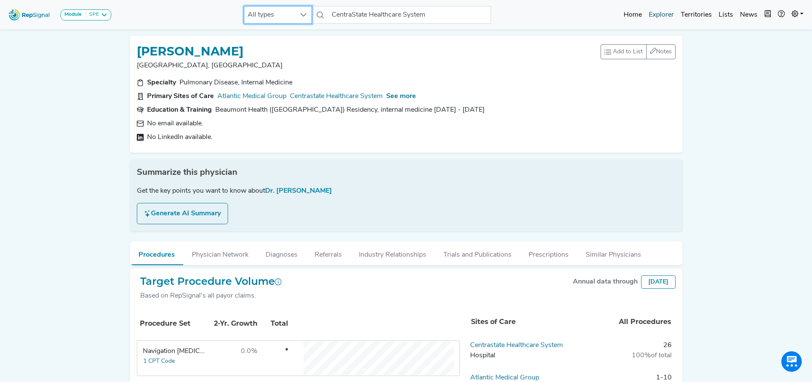
click at [633, 14] on link "Home" at bounding box center [632, 14] width 25 height 17
click at [630, 9] on link "Home" at bounding box center [632, 14] width 25 height 17
click at [630, 15] on link "Home" at bounding box center [632, 14] width 25 height 17
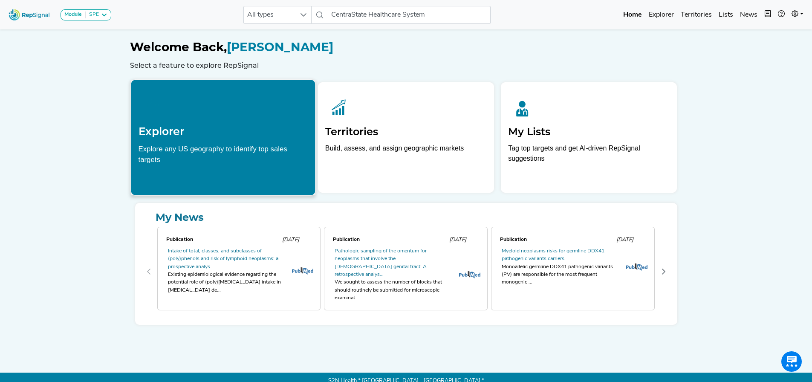
click at [177, 141] on div "Explorer Explore any US geography to identify top sales targets" at bounding box center [223, 128] width 184 height 97
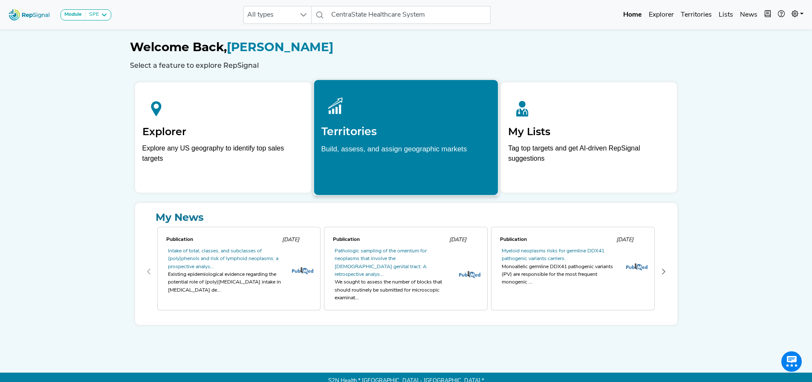
click at [226, 135] on h2 "Explorer" at bounding box center [223, 132] width 162 height 12
click at [344, 127] on h2 "Territories" at bounding box center [406, 131] width 170 height 13
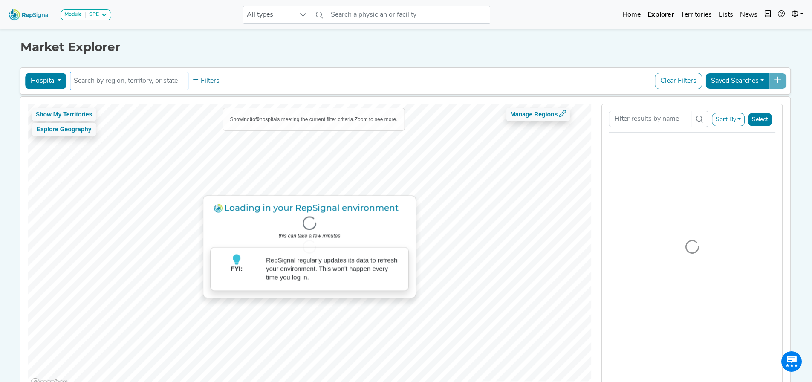
click at [119, 82] on input "text" at bounding box center [129, 81] width 111 height 10
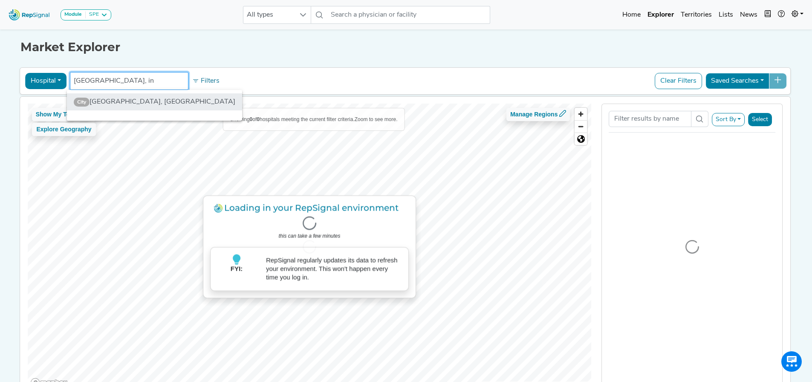
type input "south bend, in"
click at [112, 106] on li "City South Bend, IN" at bounding box center [154, 101] width 175 height 17
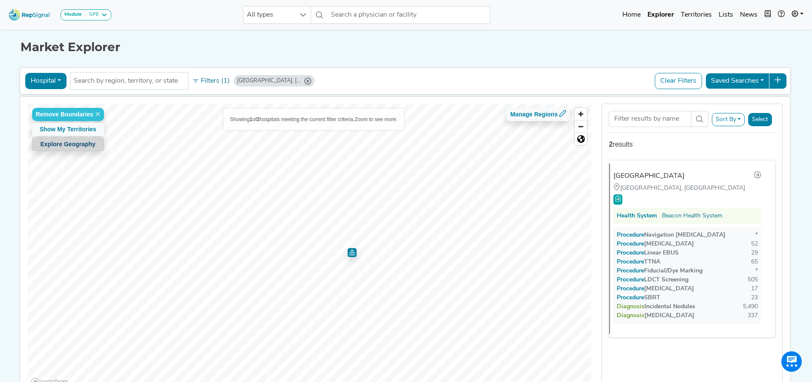
click at [81, 148] on button "Explore Geography" at bounding box center [68, 144] width 72 height 13
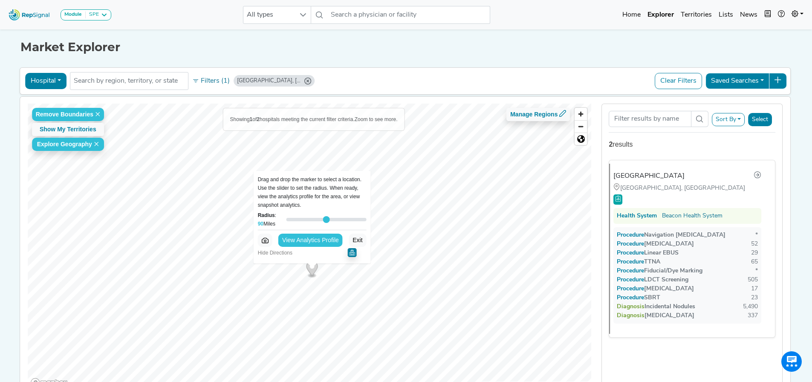
click at [305, 238] on button "View Analytics Profile" at bounding box center [310, 240] width 64 height 13
click at [304, 79] on icon "South Bend, IN" at bounding box center [307, 81] width 7 height 7
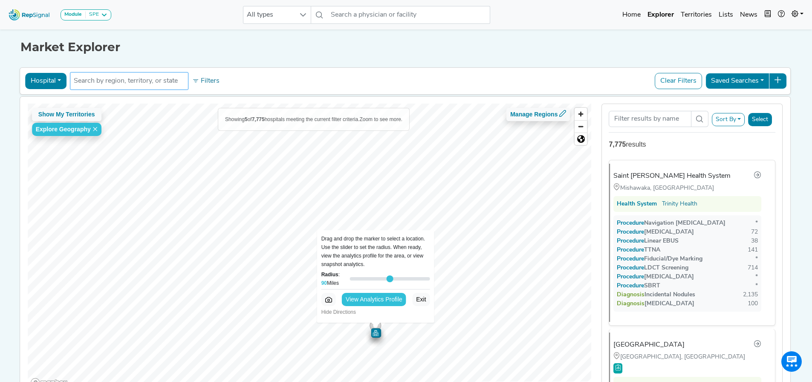
click at [150, 86] on li at bounding box center [129, 81] width 111 height 14
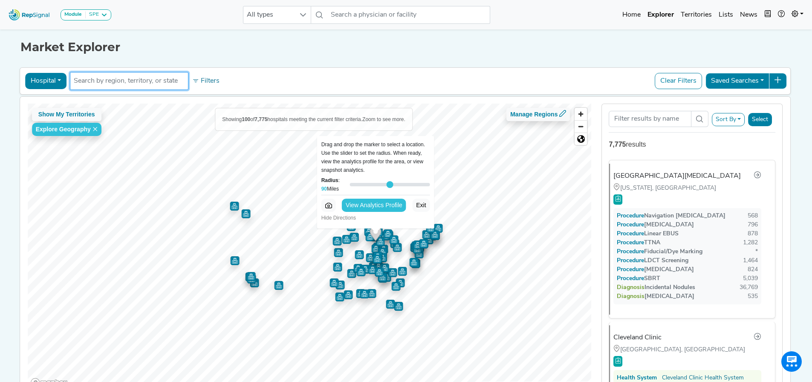
click at [150, 87] on li at bounding box center [129, 81] width 111 height 14
click at [148, 81] on input "text" at bounding box center [129, 81] width 111 height 10
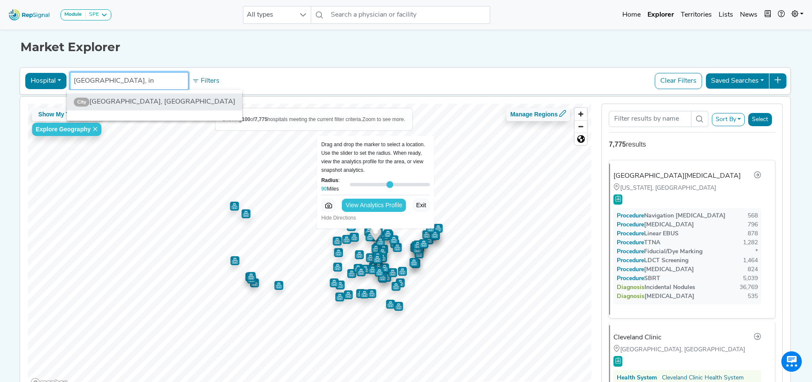
type input "south bend, in"
click at [116, 99] on li "City South Bend, IN" at bounding box center [154, 101] width 175 height 17
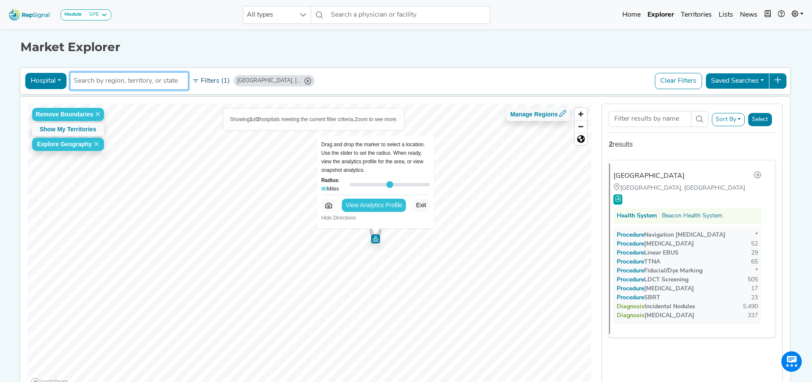
click at [205, 81] on button "Filters (1)" at bounding box center [211, 81] width 42 height 14
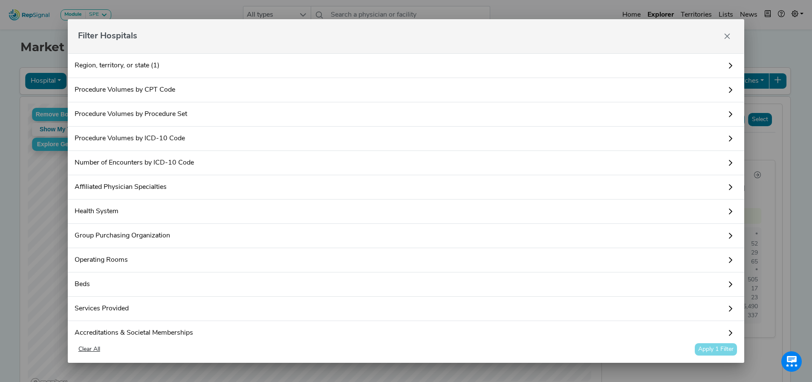
click at [130, 113] on link "Procedure Volumes by Procedure Set" at bounding box center [406, 114] width 677 height 24
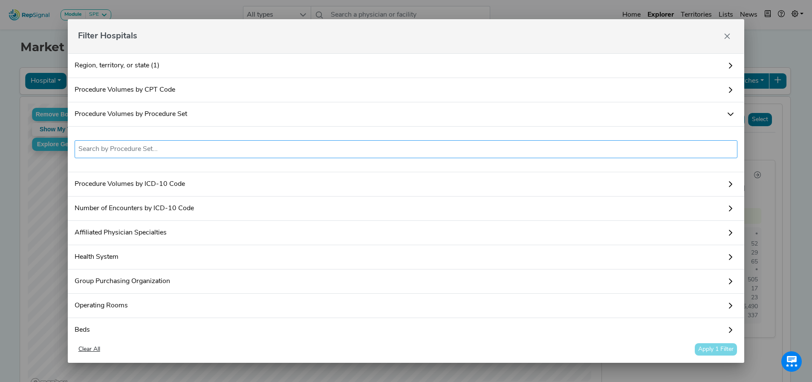
click at [144, 153] on input "text" at bounding box center [406, 149] width 656 height 10
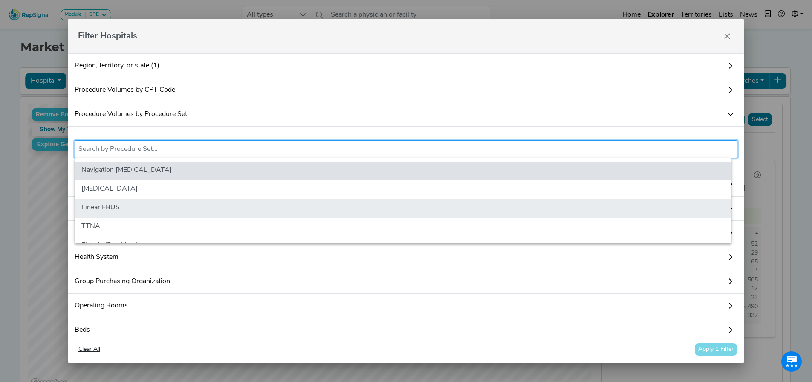
click at [133, 206] on li "Linear EBUS" at bounding box center [403, 208] width 657 height 19
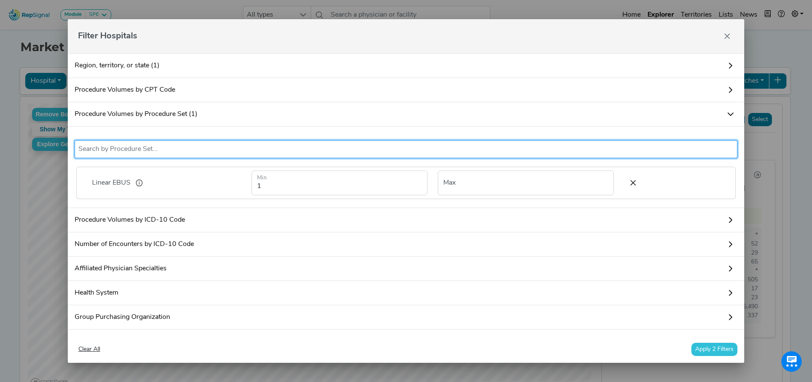
click at [709, 350] on button "Apply 2 Filters" at bounding box center [714, 349] width 46 height 13
click at [708, 350] on div "Memorial Hospital of South Bend South Bend, IN Health System Beacon Health Syst…" at bounding box center [692, 271] width 180 height 237
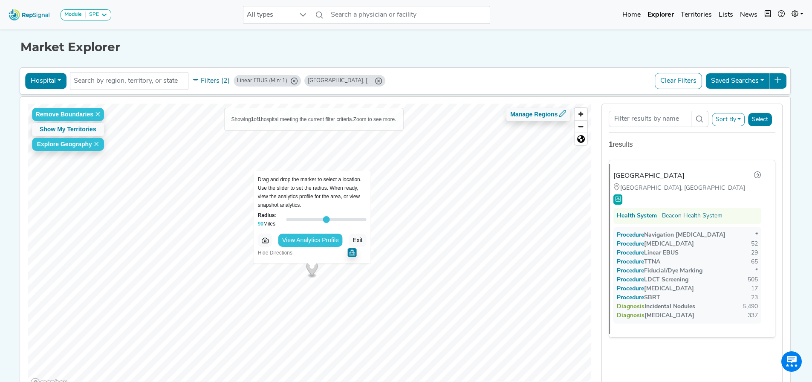
click at [375, 79] on icon "South Bend, IN" at bounding box center [378, 81] width 7 height 7
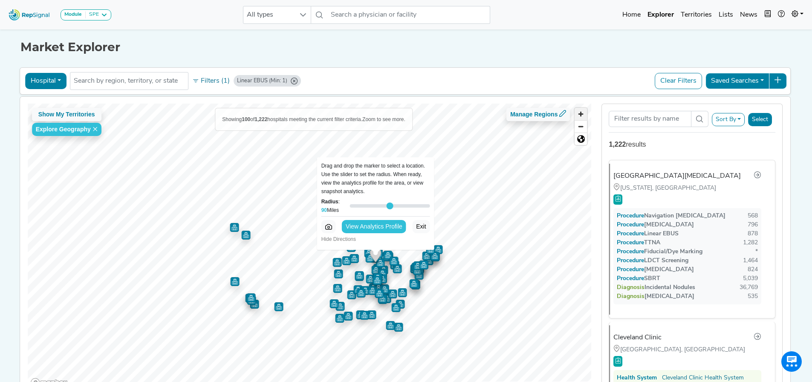
click at [581, 117] on span "Zoom in" at bounding box center [581, 114] width 12 height 12
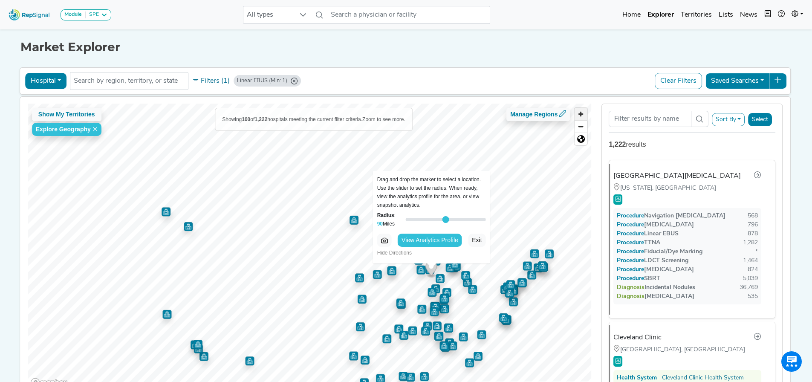
click at [581, 117] on span "Zoom in" at bounding box center [581, 114] width 12 height 12
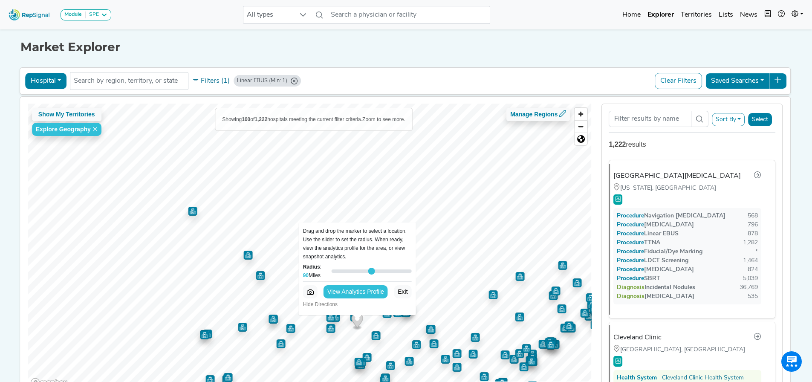
click at [350, 319] on img "Map marker" at bounding box center [354, 316] width 9 height 9
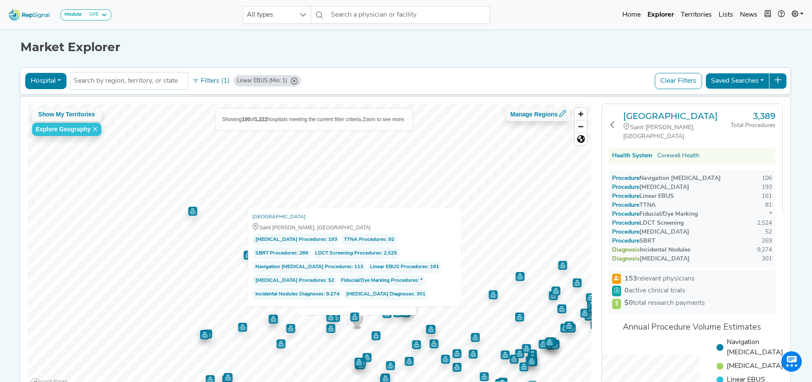
click at [374, 338] on img "Map marker" at bounding box center [375, 335] width 9 height 9
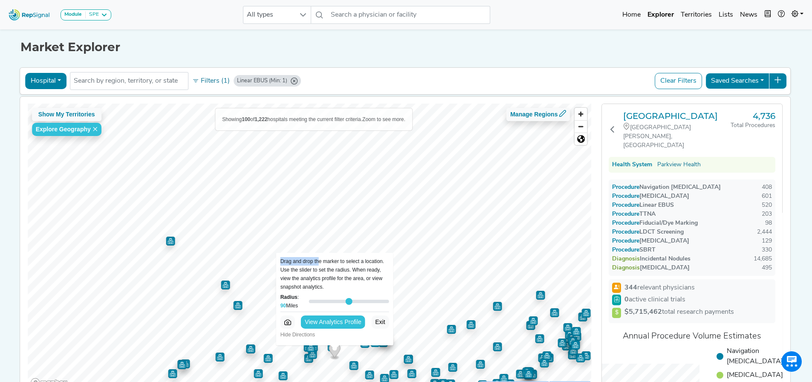
click at [249, 260] on div "Show My Territories Explore Geography Showing 100 of 1,222 hospitals meeting th…" at bounding box center [310, 247] width 564 height 286
click at [379, 318] on button "Exit" at bounding box center [379, 321] width 17 height 13
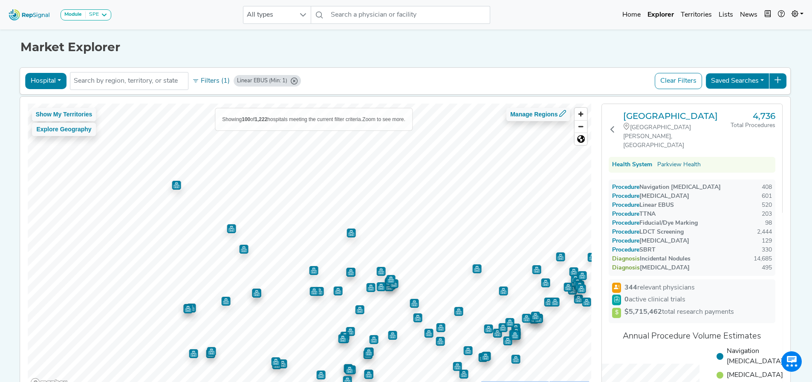
click at [348, 276] on img "Map marker" at bounding box center [350, 272] width 9 height 9
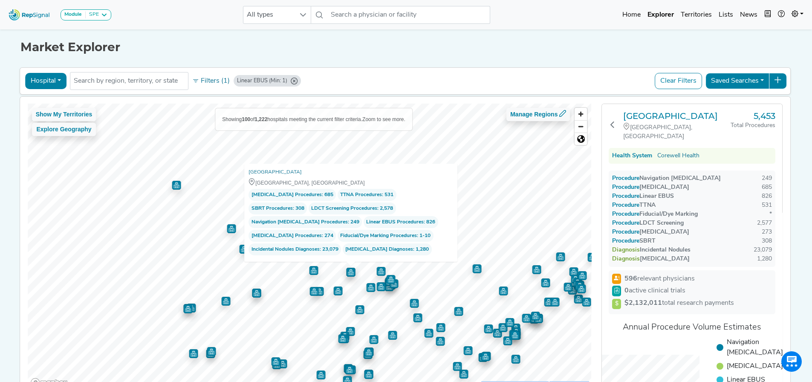
click at [335, 295] on img "Map marker" at bounding box center [337, 290] width 9 height 9
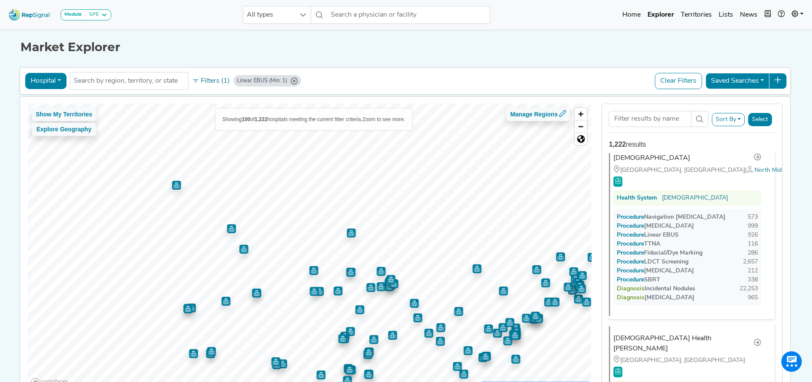
click at [370, 289] on img "Map marker" at bounding box center [370, 287] width 9 height 9
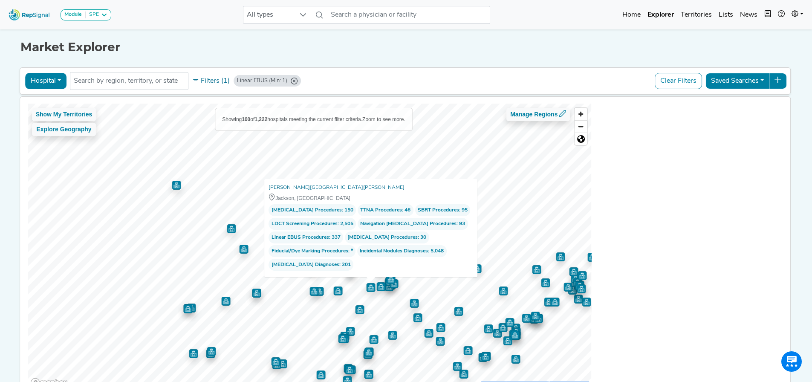
scroll to position [4802, 0]
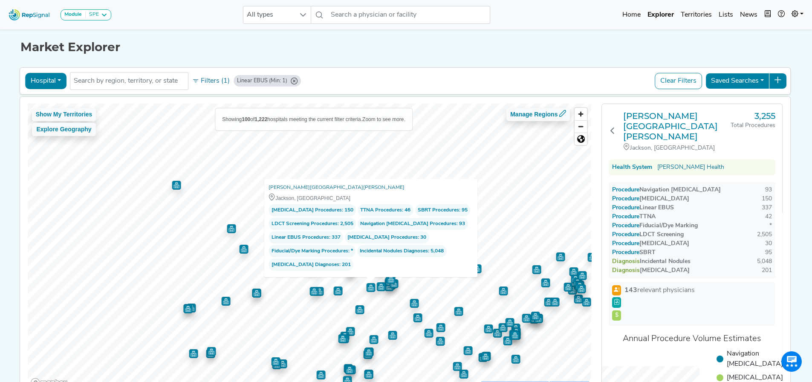
click at [376, 289] on img "Map marker" at bounding box center [380, 286] width 9 height 9
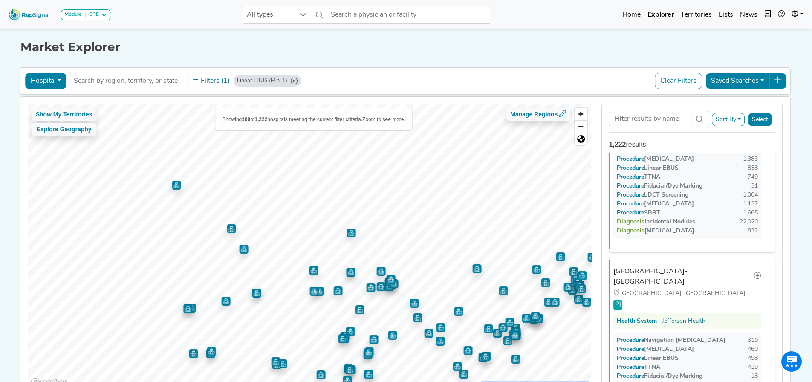
click at [356, 313] on img "Map marker" at bounding box center [360, 309] width 10 height 10
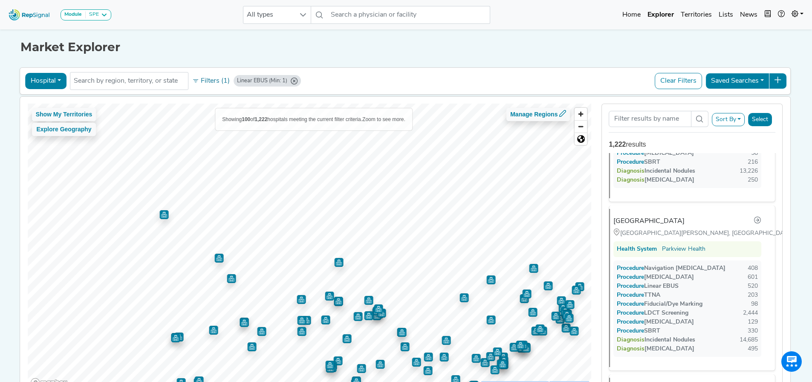
scroll to position [2200, 0]
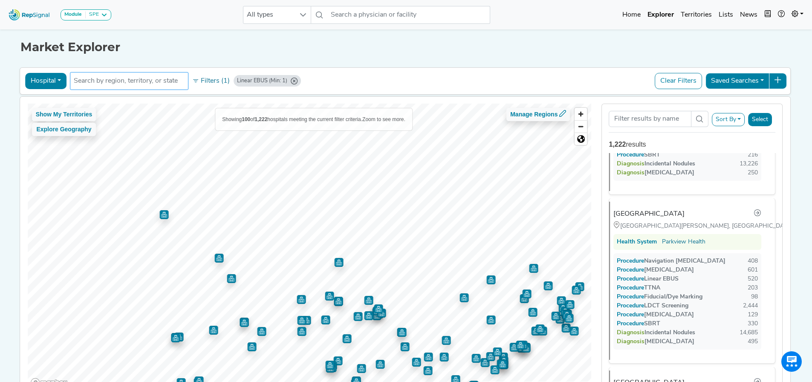
click at [133, 81] on input "text" at bounding box center [129, 81] width 111 height 10
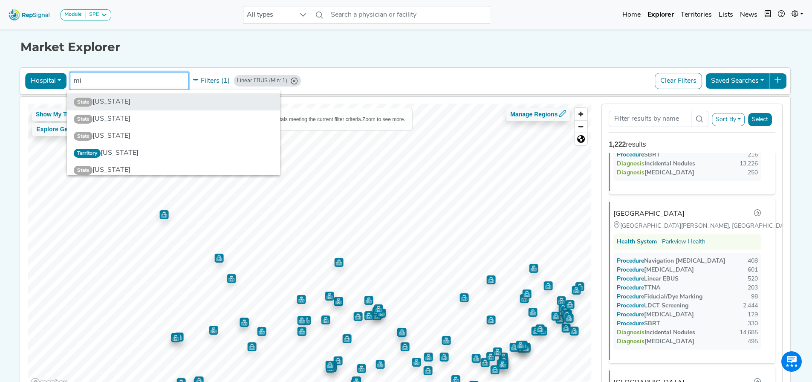
type input "mi"
click at [125, 107] on li "State Michigan" at bounding box center [173, 101] width 213 height 17
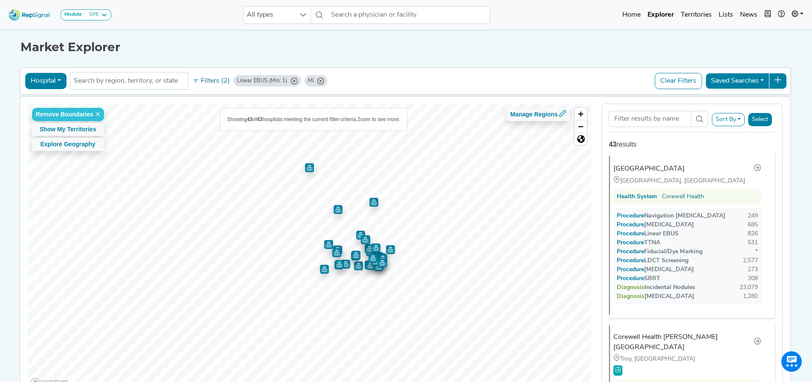
scroll to position [0, 0]
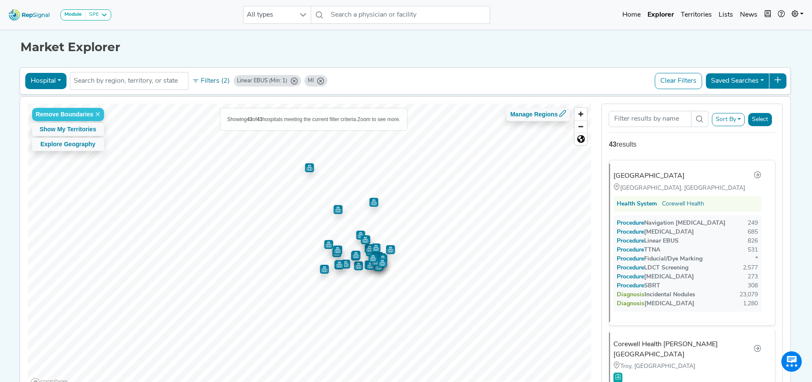
click at [323, 271] on img "Map marker" at bounding box center [324, 268] width 9 height 9
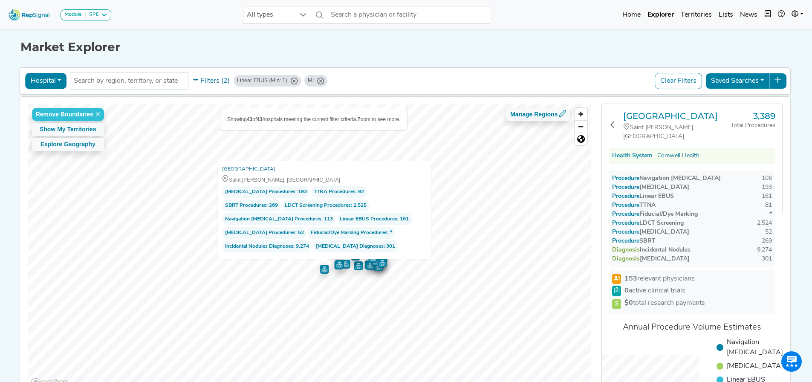
click at [335, 268] on img "Map marker" at bounding box center [339, 264] width 9 height 9
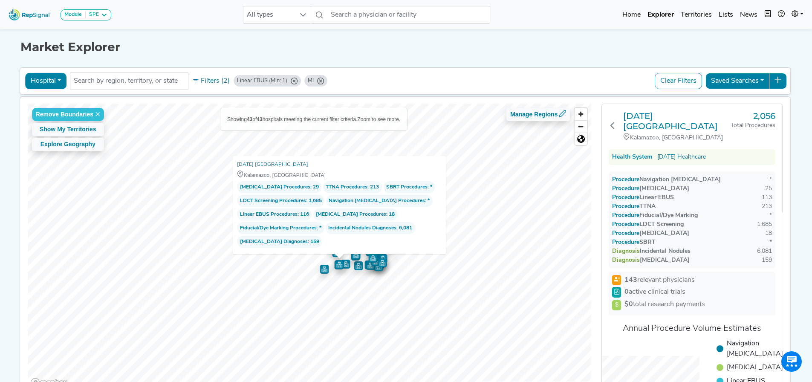
click at [344, 266] on img "Map marker" at bounding box center [345, 264] width 9 height 9
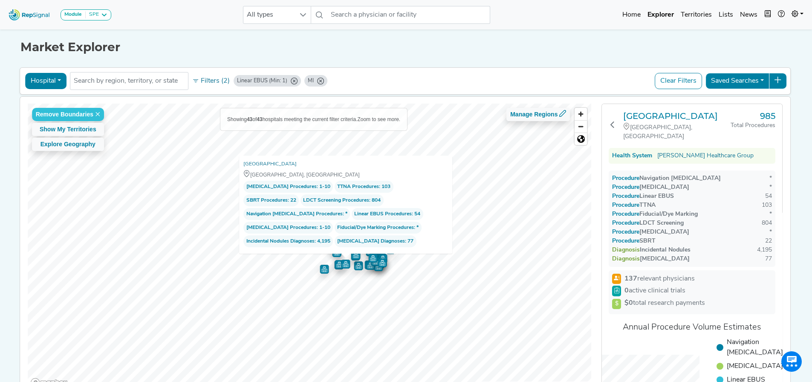
click at [335, 267] on img "Map marker" at bounding box center [339, 264] width 9 height 9
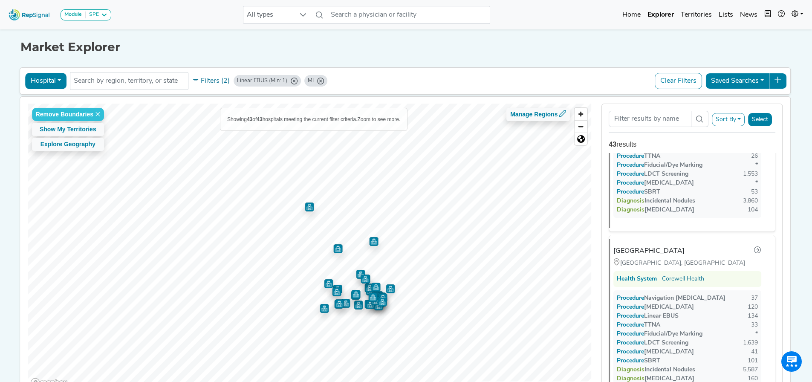
click at [335, 294] on img "Map marker" at bounding box center [336, 291] width 9 height 9
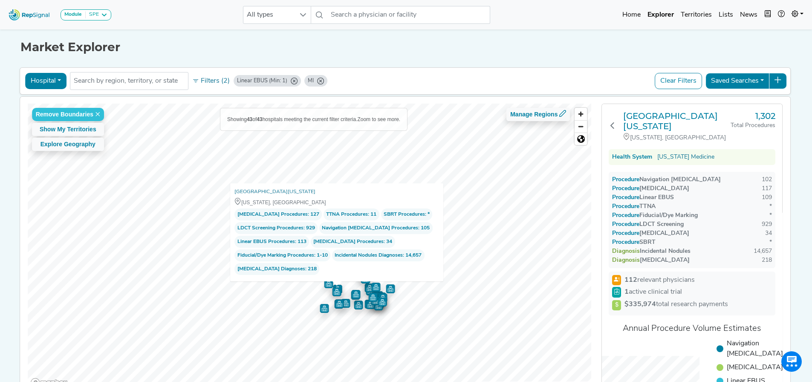
click at [345, 302] on img "Map marker" at bounding box center [345, 302] width 10 height 10
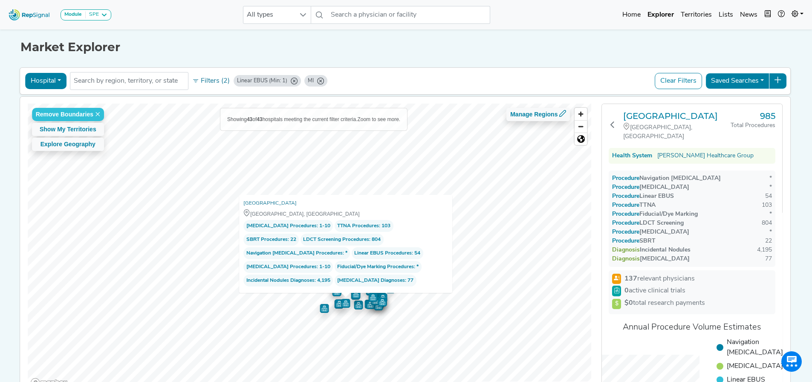
click at [353, 305] on img "Map marker" at bounding box center [357, 304] width 9 height 9
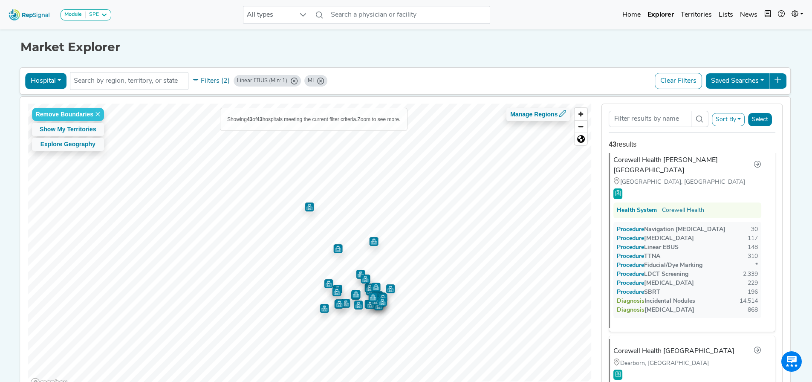
click at [356, 298] on img "Map marker" at bounding box center [355, 294] width 9 height 9
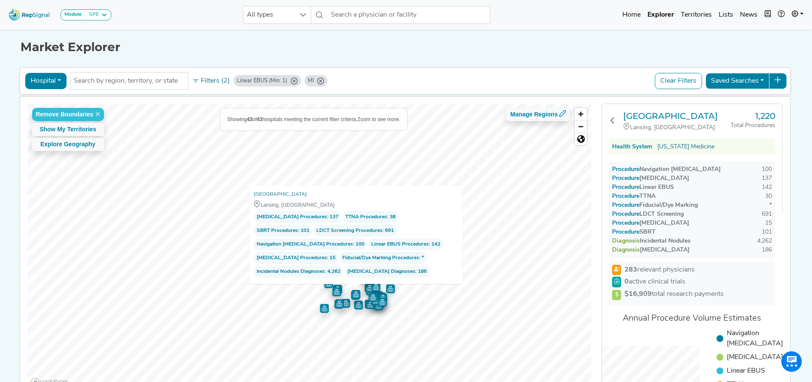
click at [336, 294] on img "Map marker" at bounding box center [337, 291] width 10 height 10
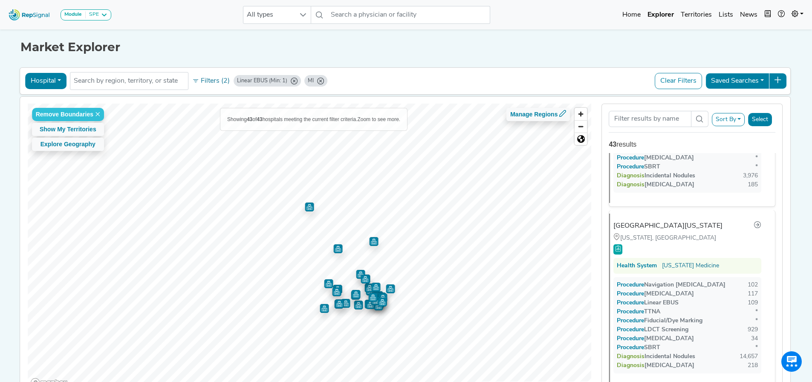
scroll to position [4633, 0]
click at [587, 116] on span "Zoom in" at bounding box center [581, 114] width 12 height 12
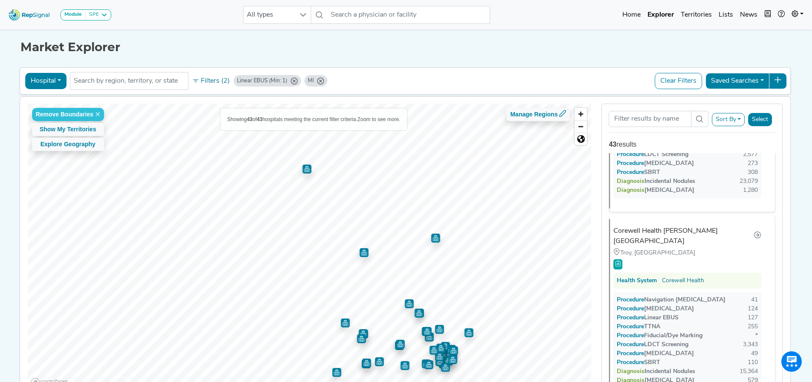
click at [364, 329] on img "Map marker" at bounding box center [362, 333] width 9 height 9
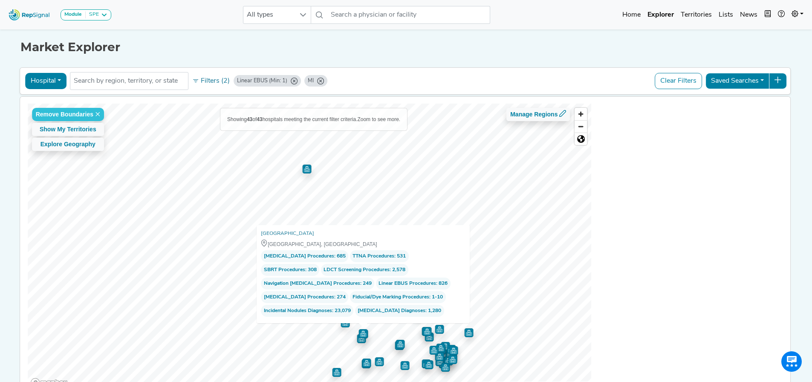
scroll to position [0, 0]
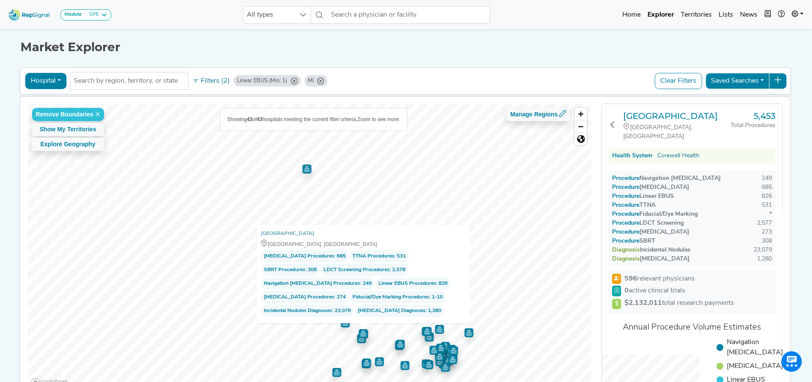
click at [342, 326] on img "Map marker" at bounding box center [345, 322] width 9 height 9
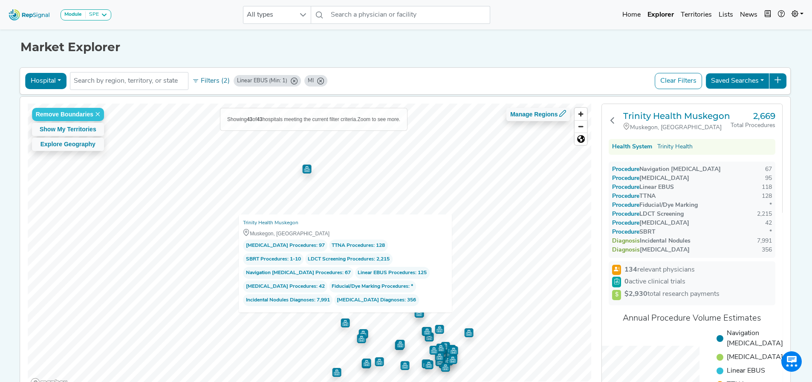
click at [396, 347] on img "Map marker" at bounding box center [400, 343] width 9 height 9
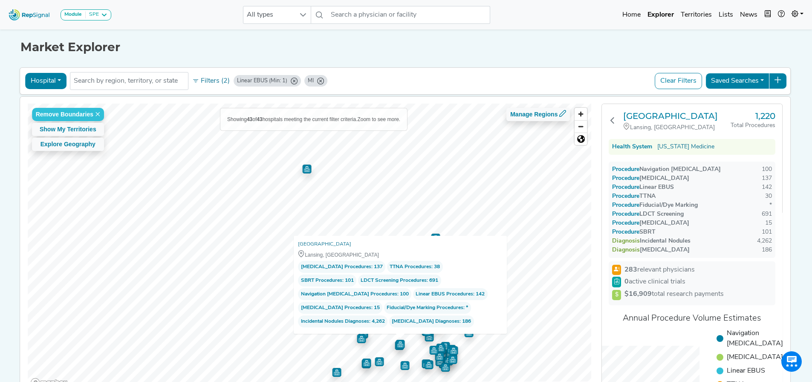
click at [401, 367] on img "Map marker" at bounding box center [404, 365] width 9 height 9
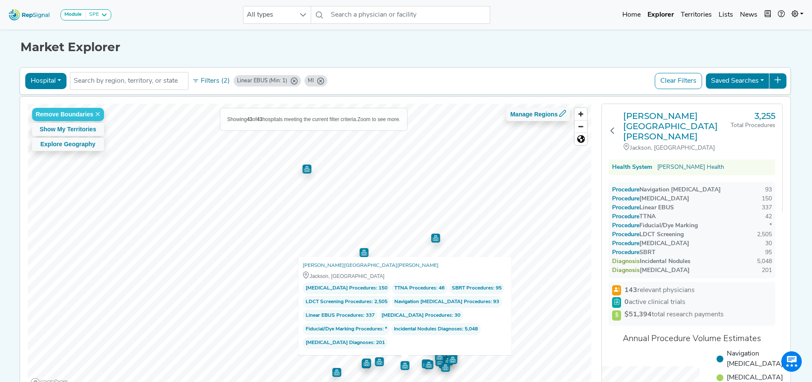
click at [424, 367] on img "Map marker" at bounding box center [428, 364] width 9 height 9
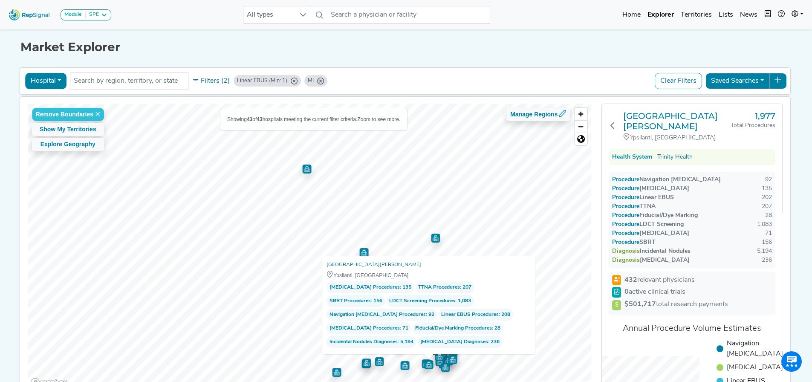
click at [419, 104] on div at bounding box center [310, 104] width 564 height 0
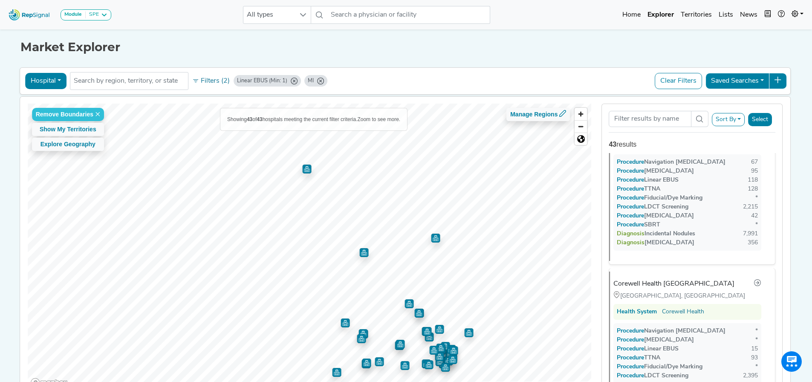
click at [422, 365] on img "Map marker" at bounding box center [426, 363] width 9 height 9
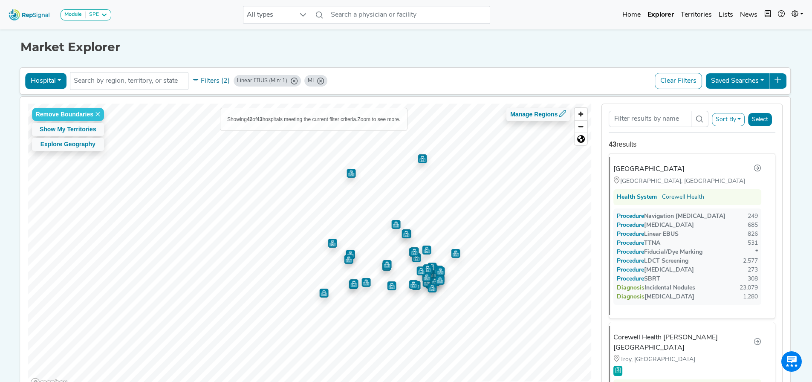
scroll to position [0, 0]
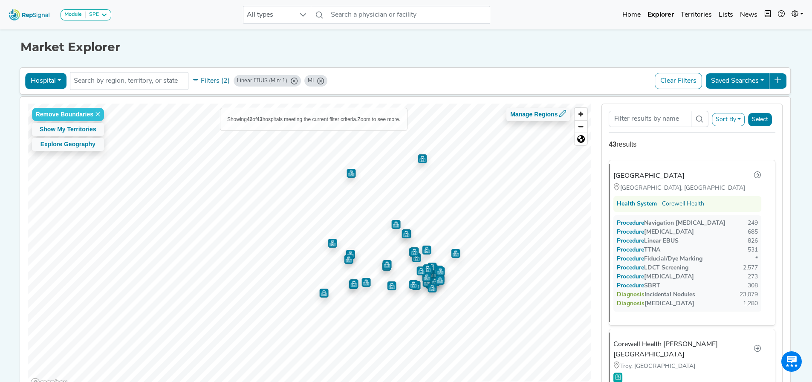
click at [350, 286] on img "Map marker" at bounding box center [353, 281] width 12 height 12
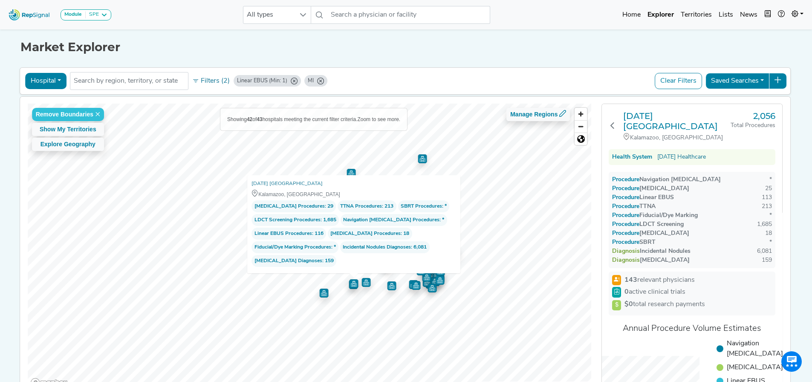
click at [367, 285] on img "Map marker" at bounding box center [366, 281] width 12 height 12
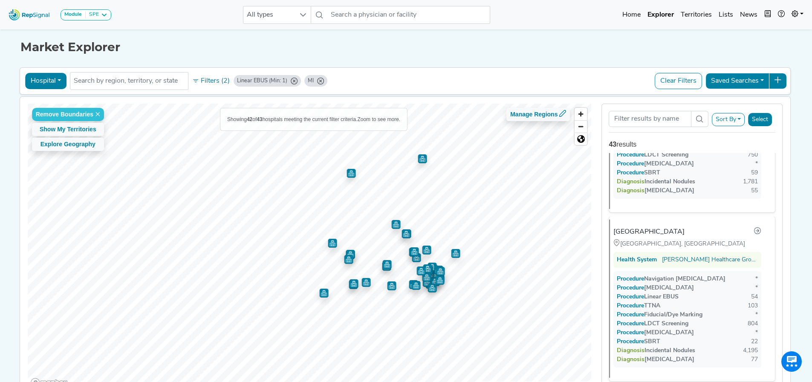
scroll to position [6008, 0]
click at [583, 113] on span "Zoom in" at bounding box center [581, 114] width 12 height 12
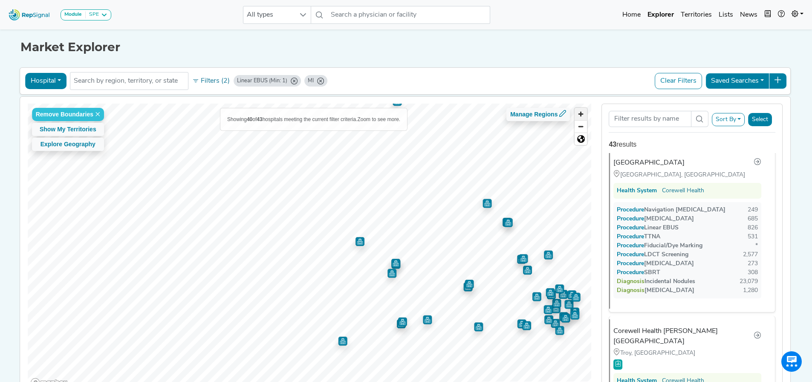
scroll to position [0, 0]
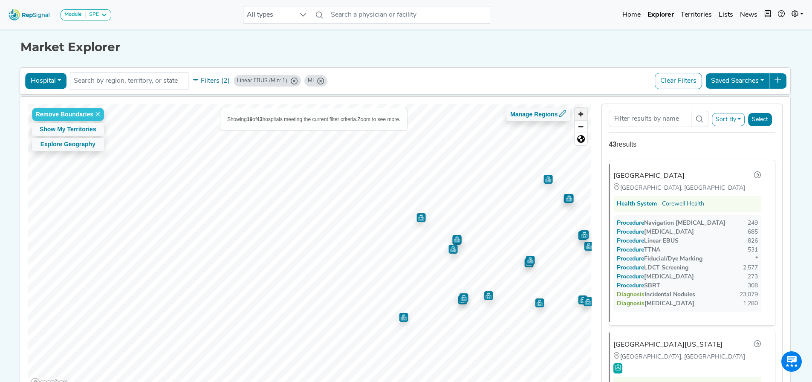
click at [583, 114] on span "Zoom in" at bounding box center [581, 114] width 12 height 12
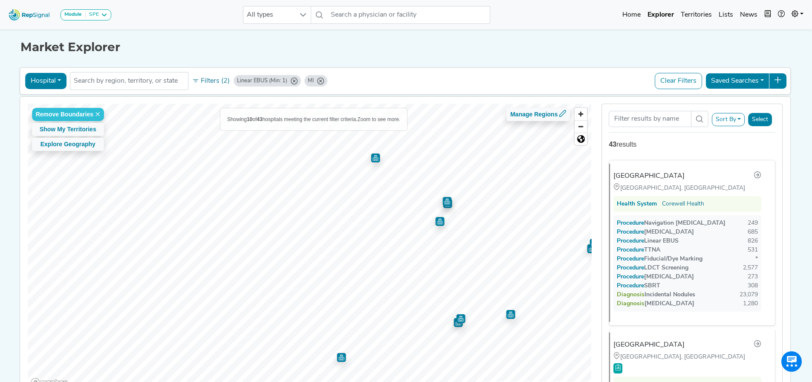
click at [457, 319] on img "Map marker" at bounding box center [460, 318] width 9 height 9
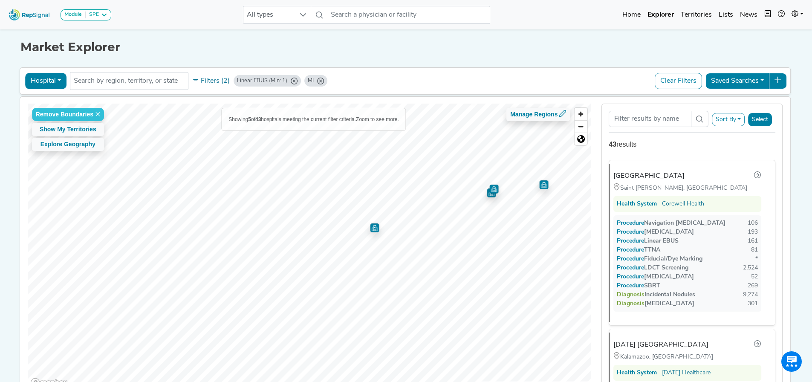
click at [487, 196] on img "Map marker" at bounding box center [491, 192] width 9 height 9
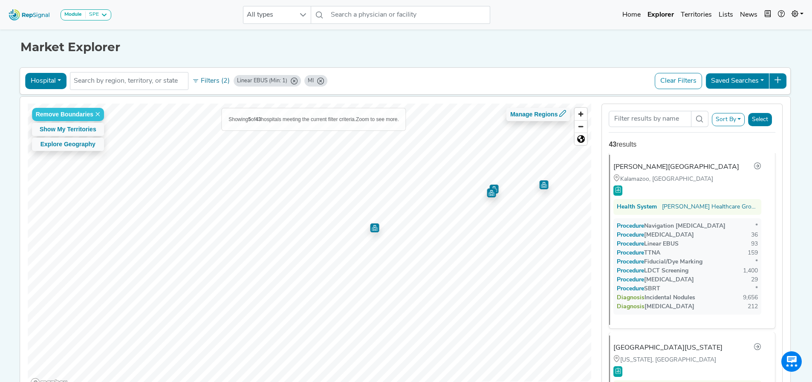
scroll to position [347, 0]
click at [544, 187] on img "Map marker" at bounding box center [543, 184] width 9 height 9
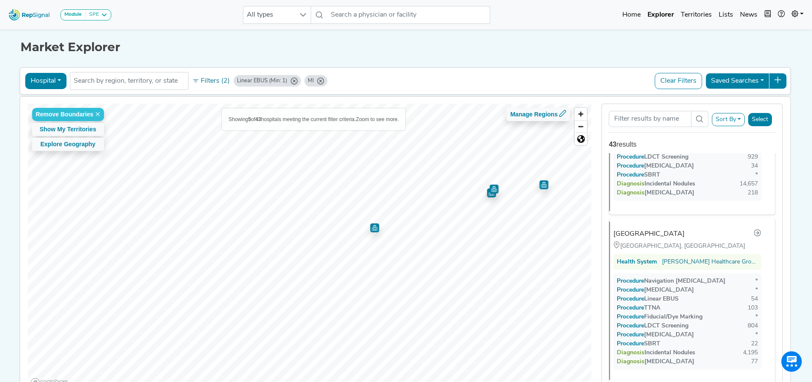
click at [370, 228] on img "Map marker" at bounding box center [374, 226] width 9 height 9
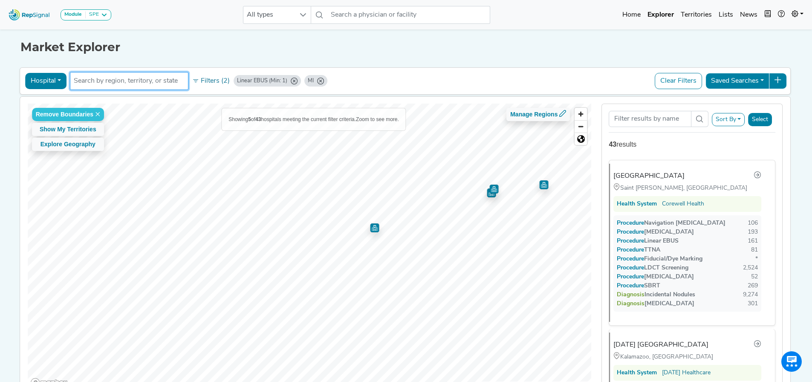
click at [172, 78] on input "text" at bounding box center [129, 81] width 111 height 10
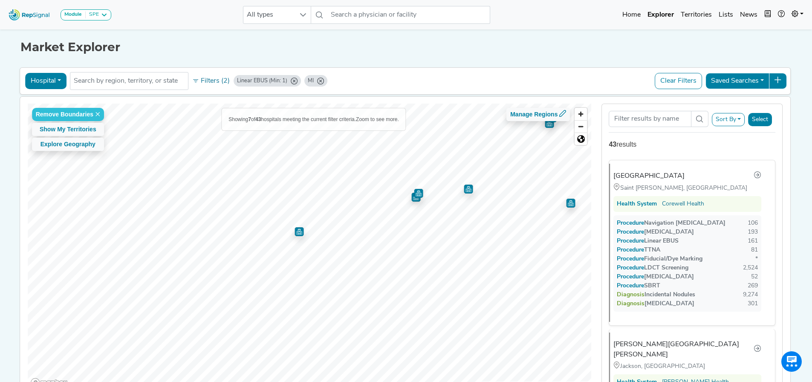
click at [417, 196] on img "Map marker" at bounding box center [418, 193] width 9 height 9
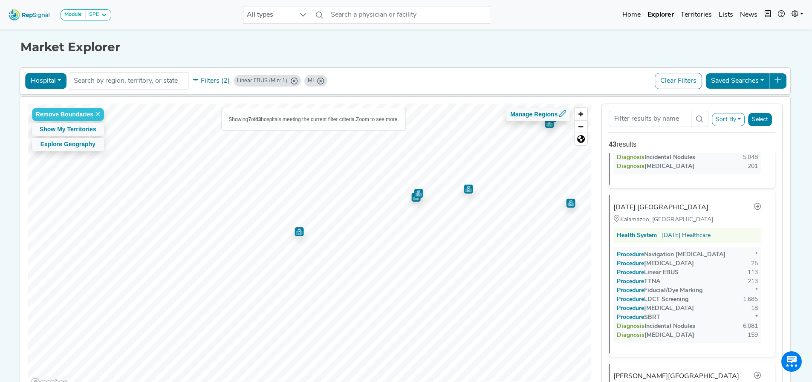
scroll to position [341, 0]
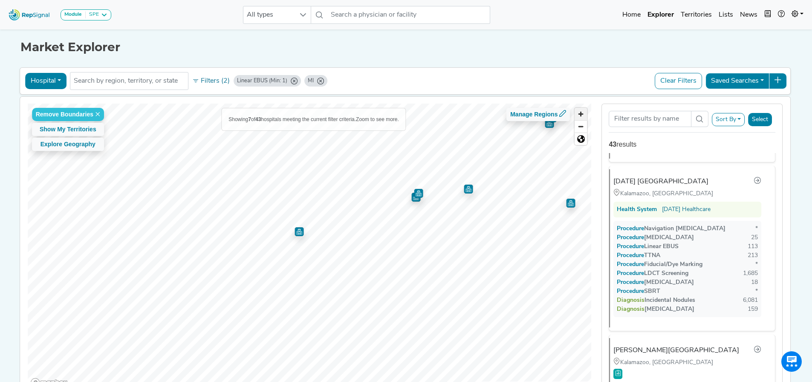
click at [581, 116] on span "Zoom in" at bounding box center [581, 114] width 12 height 12
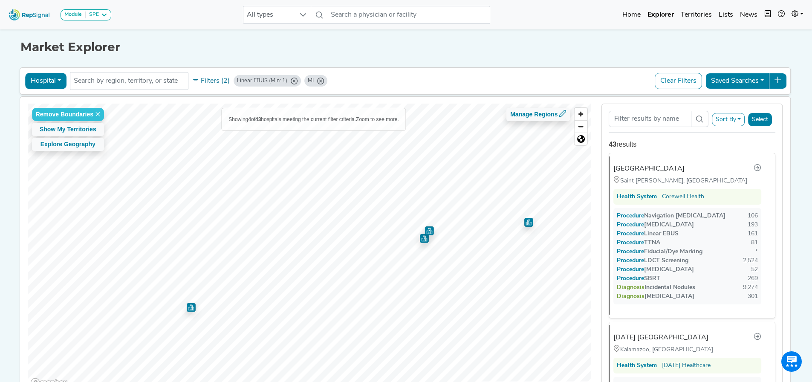
scroll to position [0, 0]
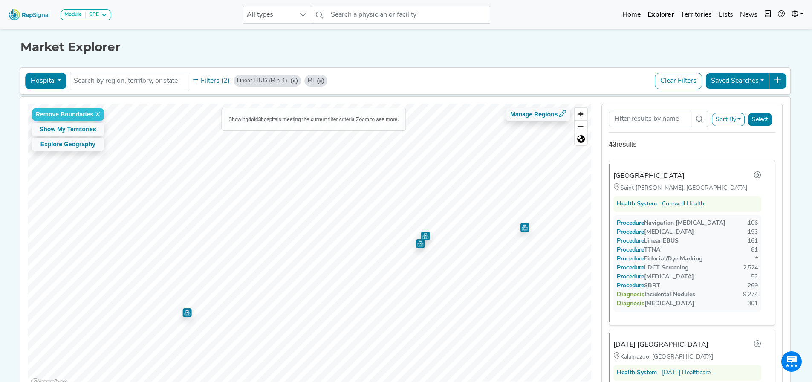
click at [418, 246] on img "Map marker" at bounding box center [420, 243] width 9 height 9
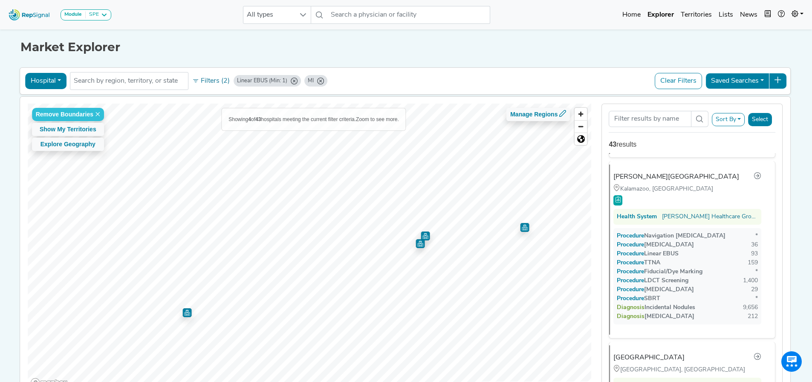
scroll to position [344, 0]
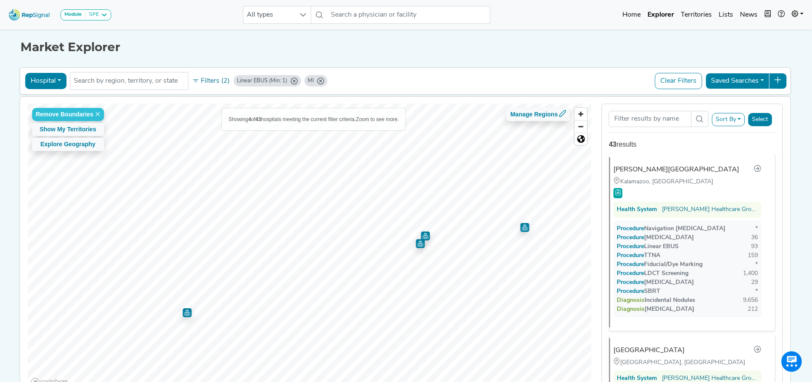
click at [800, 230] on div "Module SPE Bronchoscopy Disposable Bronchoscope SBRT SPE TTNA Thoracic Surgery …" at bounding box center [406, 217] width 812 height 435
click at [523, 230] on img "Map marker" at bounding box center [524, 227] width 9 height 9
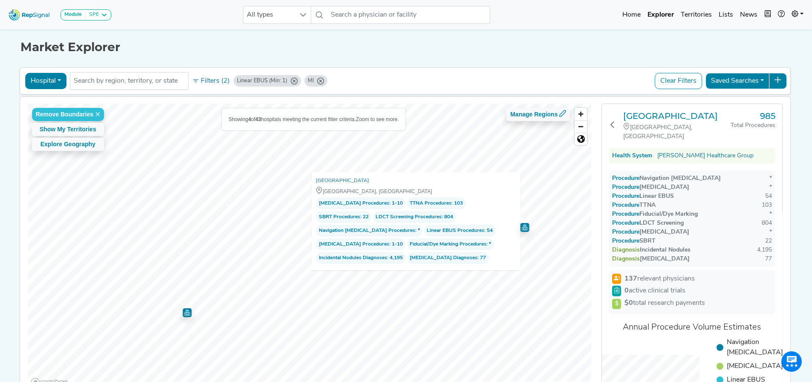
click at [805, 193] on div "Module SPE Bronchoscopy Disposable Bronchoscope SBRT SPE TTNA Thoracic Surgery …" at bounding box center [406, 217] width 812 height 435
click at [4, 188] on div "Module SPE Bronchoscopy Disposable Bronchoscope SBRT SPE TTNA Thoracic Surgery …" at bounding box center [406, 217] width 812 height 435
click at [692, 115] on h3 "[GEOGRAPHIC_DATA]" at bounding box center [676, 116] width 107 height 10
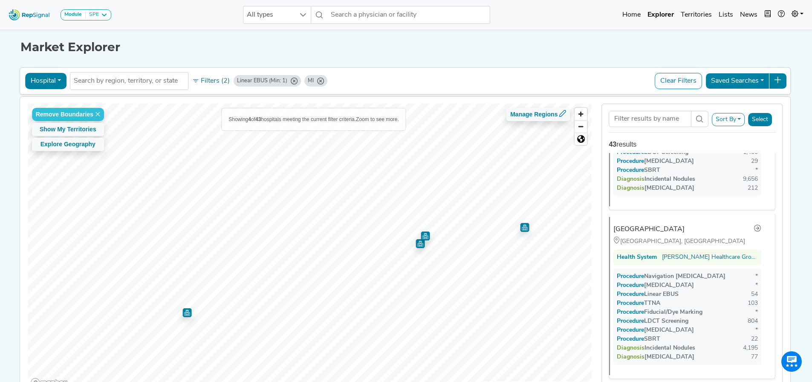
scroll to position [466, 0]
click at [417, 247] on img "Map marker" at bounding box center [420, 243] width 9 height 9
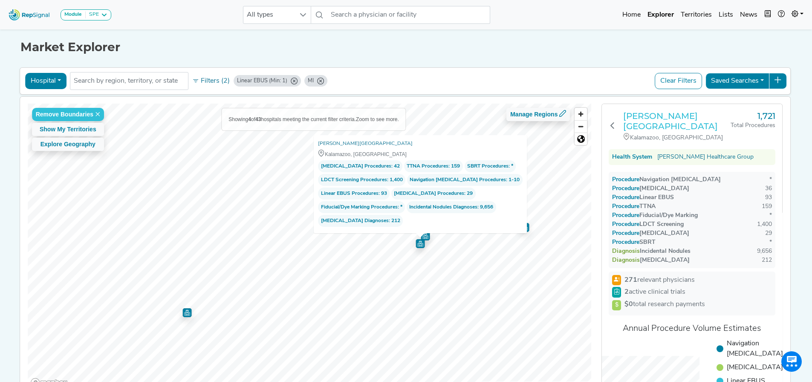
click at [667, 117] on h3 "Bronson Methodist Hospital" at bounding box center [676, 121] width 107 height 20
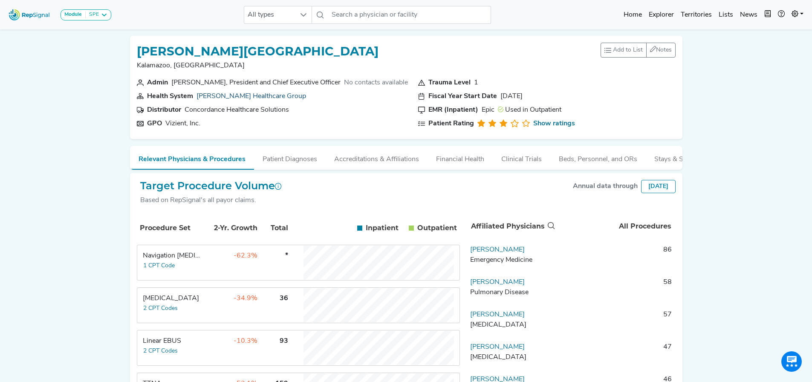
click at [259, 93] on link "[PERSON_NAME] Healthcare Group" at bounding box center [251, 96] width 110 height 7
